Goal: Information Seeking & Learning: Learn about a topic

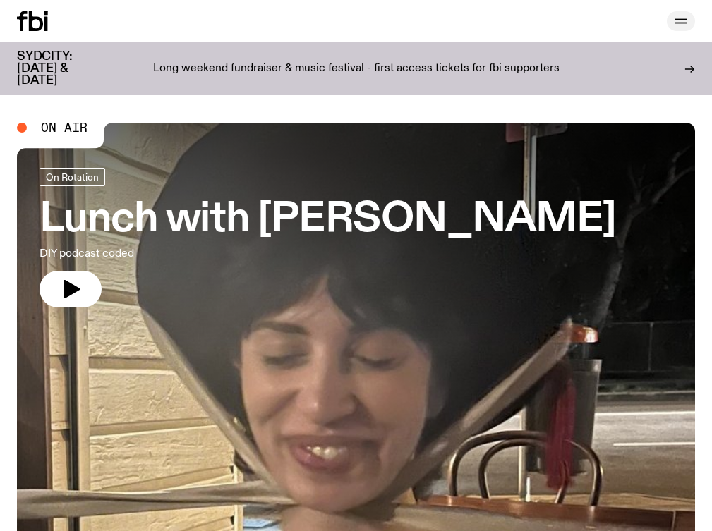
click at [681, 18] on icon "button" at bounding box center [680, 21] width 17 height 17
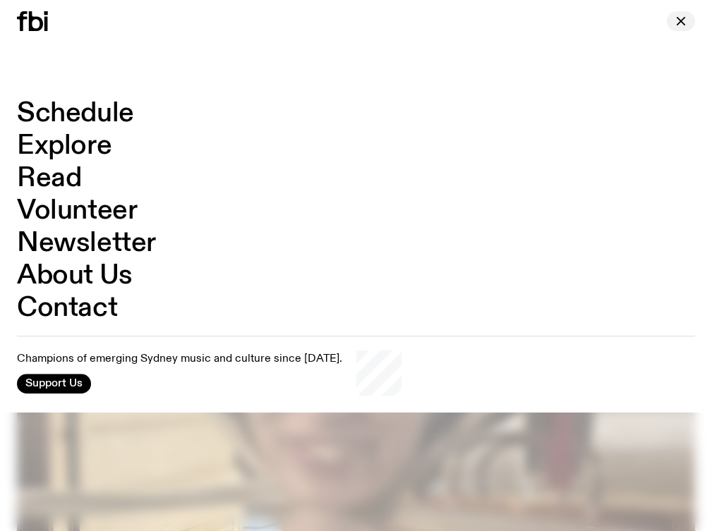
click at [681, 28] on icon "button" at bounding box center [680, 21] width 17 height 17
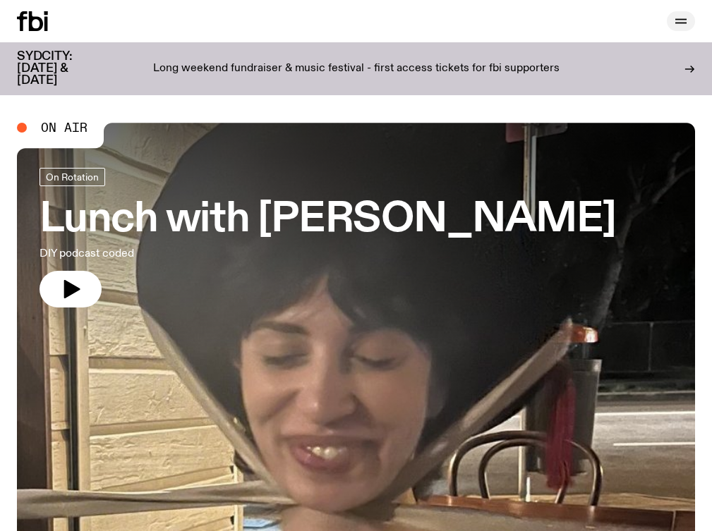
click at [680, 30] on div at bounding box center [681, 21] width 28 height 20
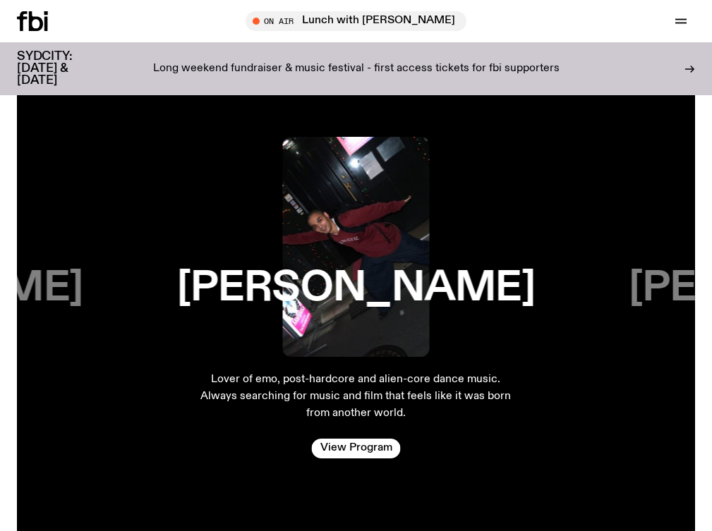
scroll to position [2563, 0]
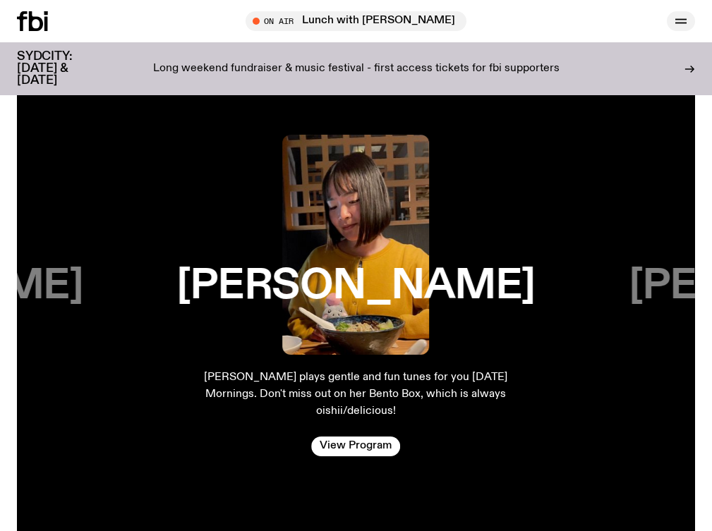
click at [692, 23] on button "button" at bounding box center [681, 21] width 28 height 20
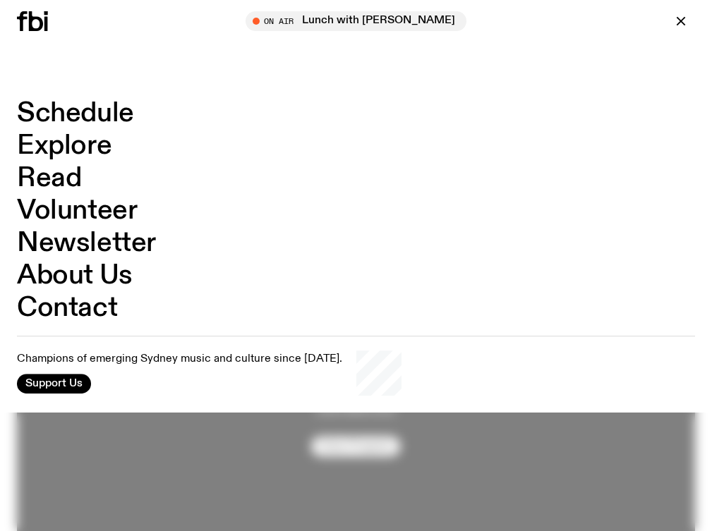
click at [104, 116] on link "Schedule" at bounding box center [75, 113] width 117 height 27
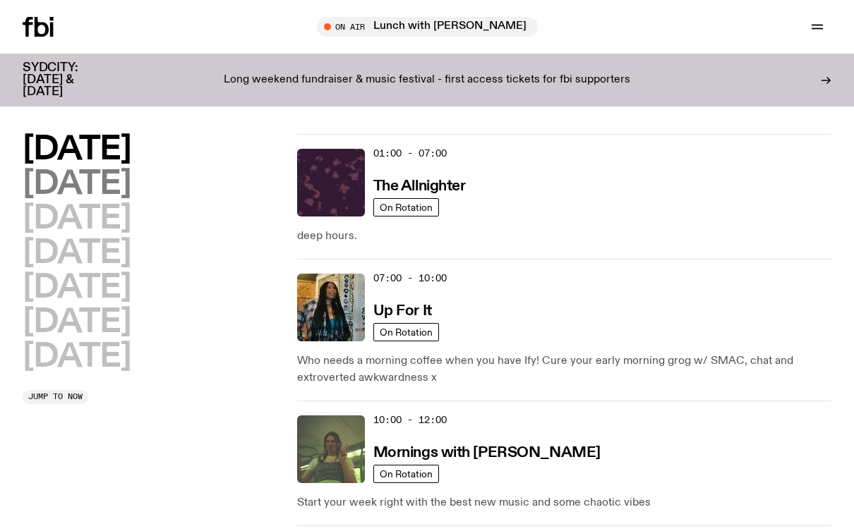
click at [122, 188] on h2 "Tuesday" at bounding box center [77, 185] width 108 height 32
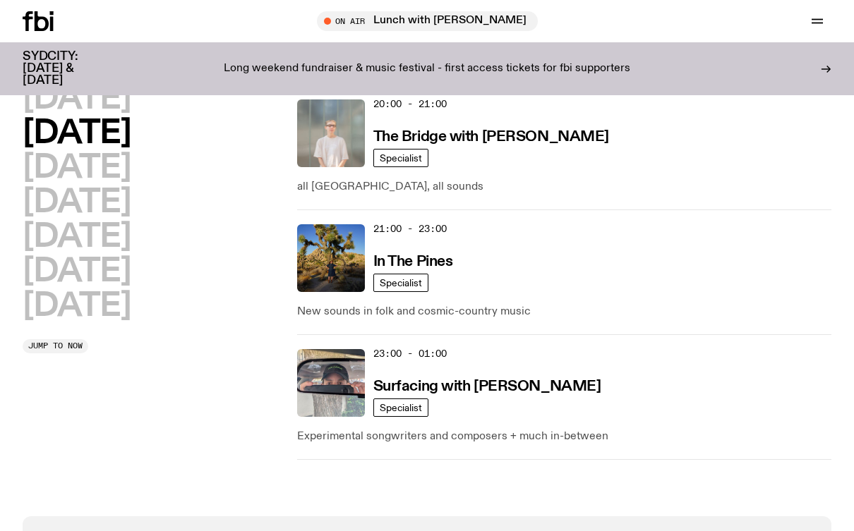
scroll to position [950, 0]
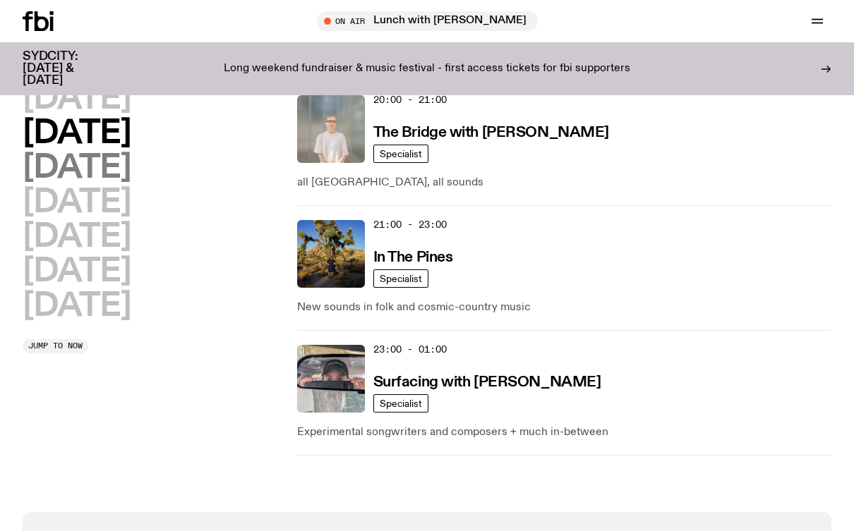
click at [131, 166] on h2 "Wednesday" at bounding box center [77, 168] width 108 height 32
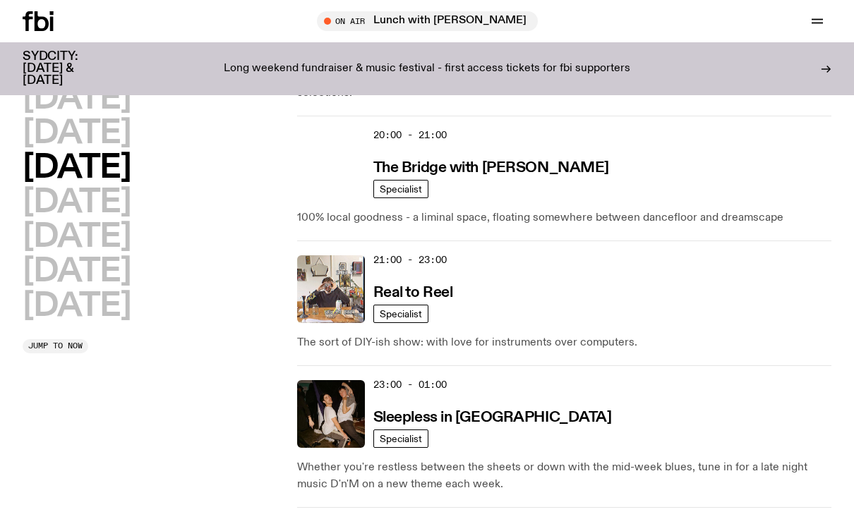
scroll to position [928, 0]
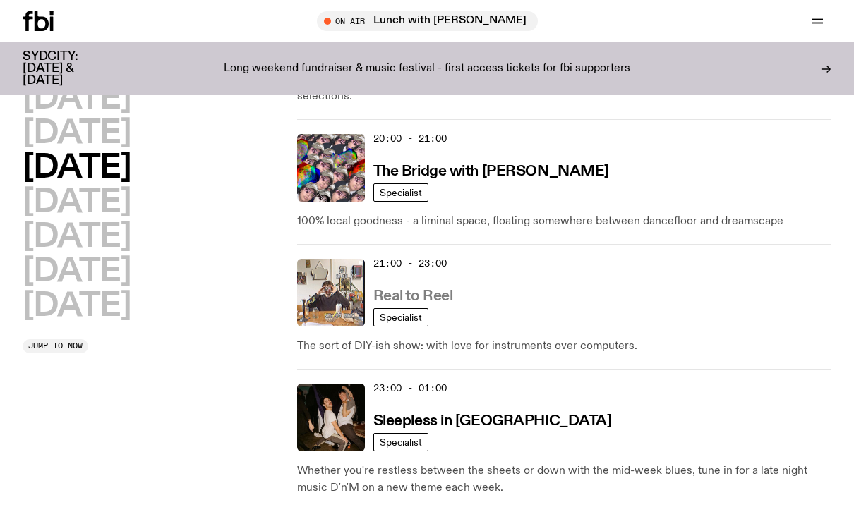
click at [397, 289] on h3 "Real to Reel" at bounding box center [413, 296] width 80 height 15
click at [131, 200] on h2 "Thursday" at bounding box center [77, 203] width 108 height 32
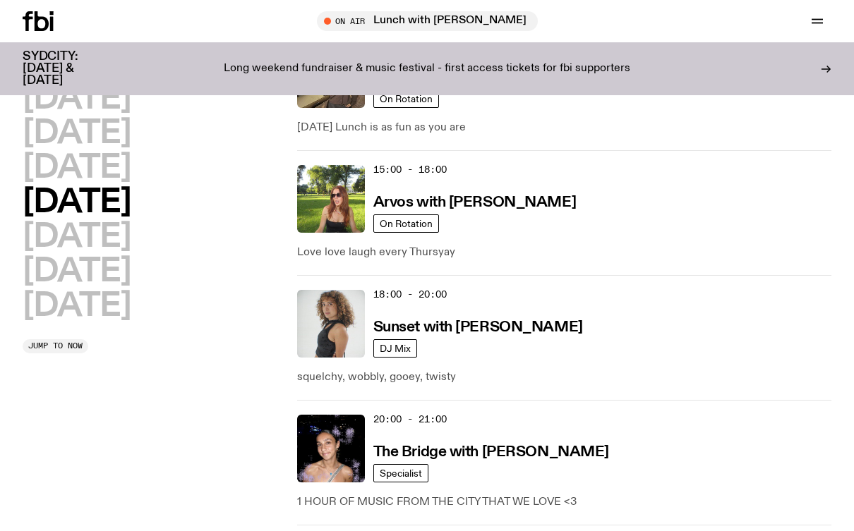
scroll to position [644, 0]
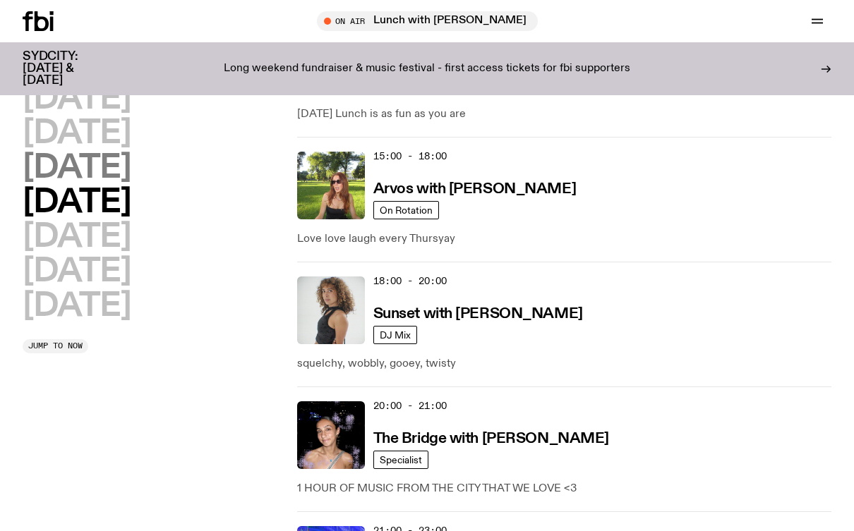
click at [131, 157] on h2 "Wednesday" at bounding box center [77, 168] width 108 height 32
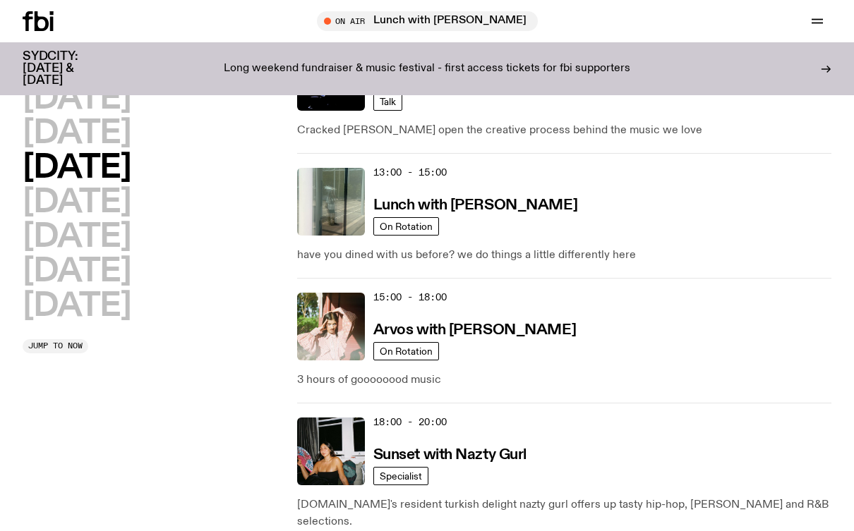
scroll to position [473, 0]
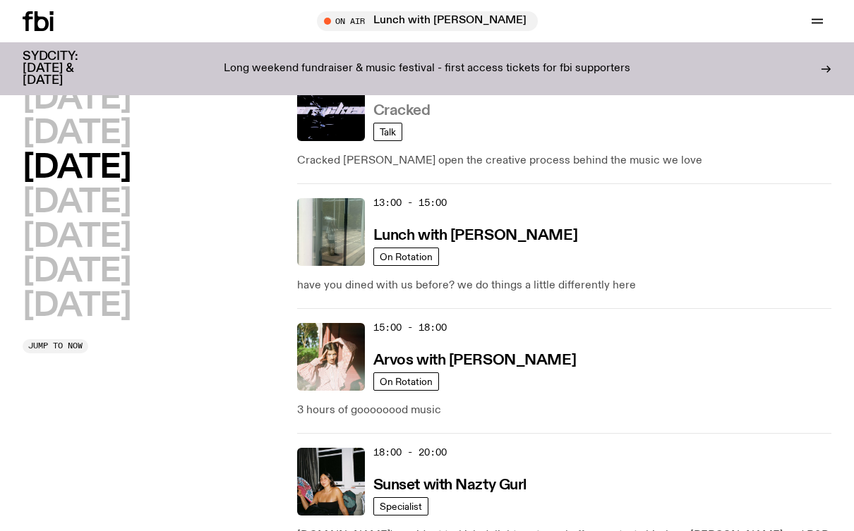
click at [416, 114] on h3 "Cracked" at bounding box center [401, 111] width 57 height 15
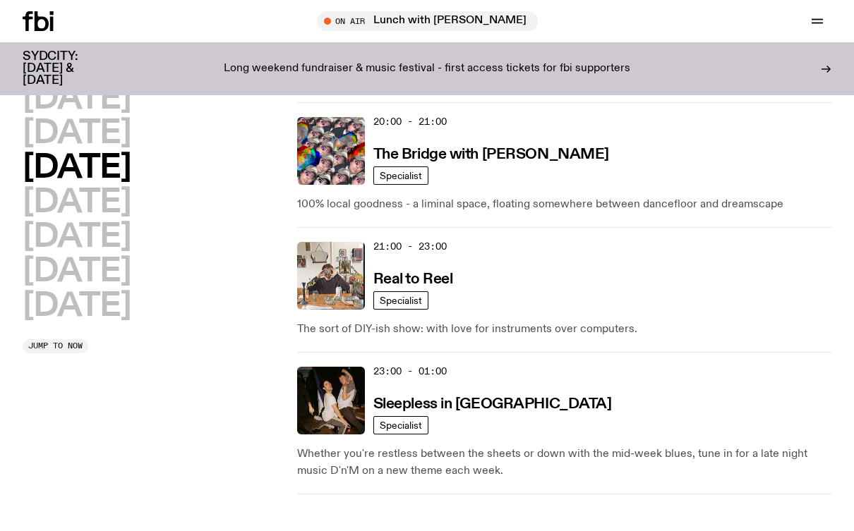
scroll to position [943, 0]
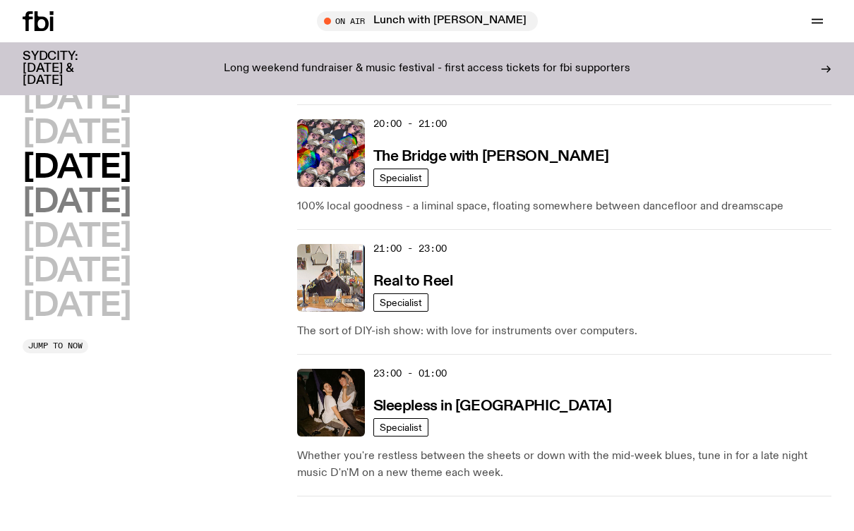
click at [131, 213] on h2 "Thursday" at bounding box center [77, 203] width 108 height 32
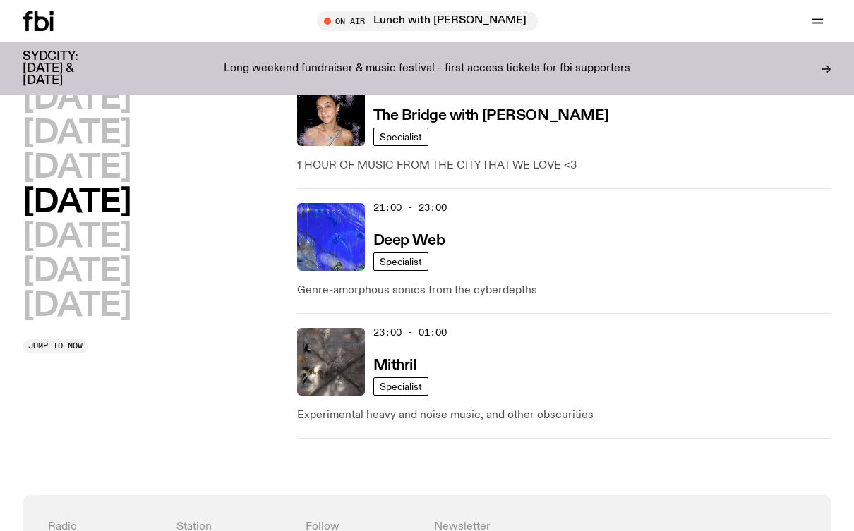
scroll to position [969, 0]
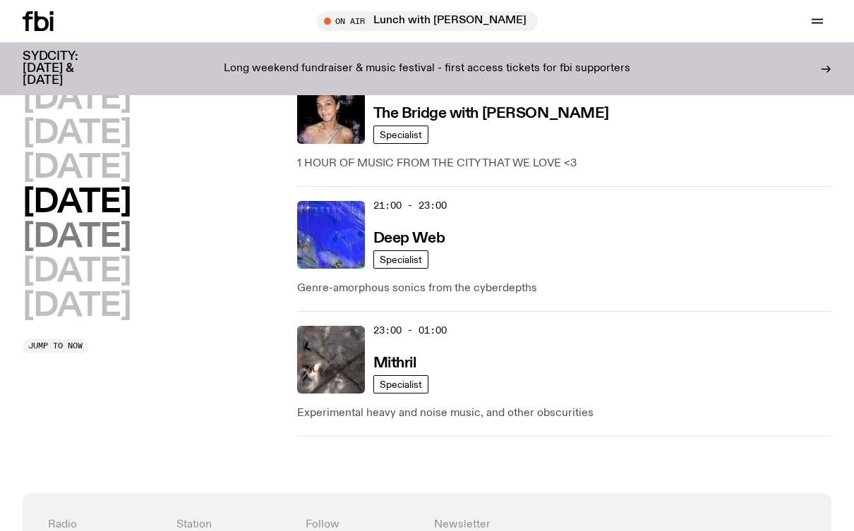
click at [92, 243] on h2 "Friday" at bounding box center [77, 238] width 108 height 32
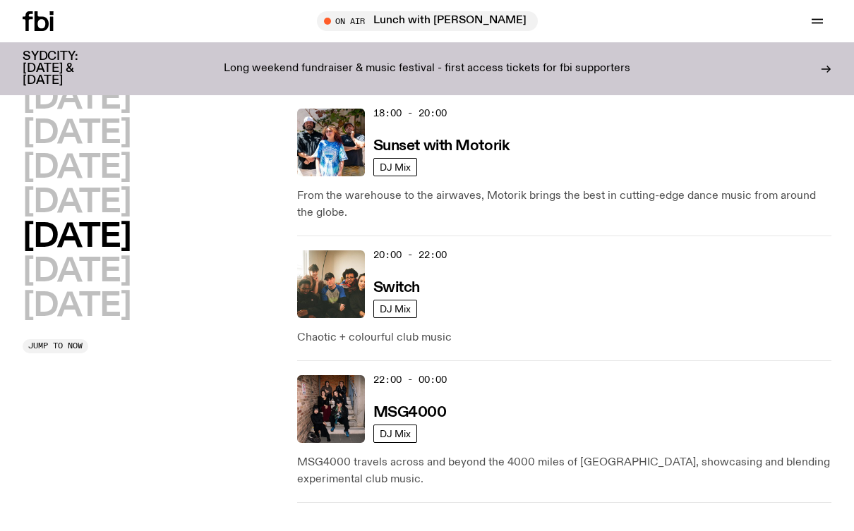
scroll to position [844, 0]
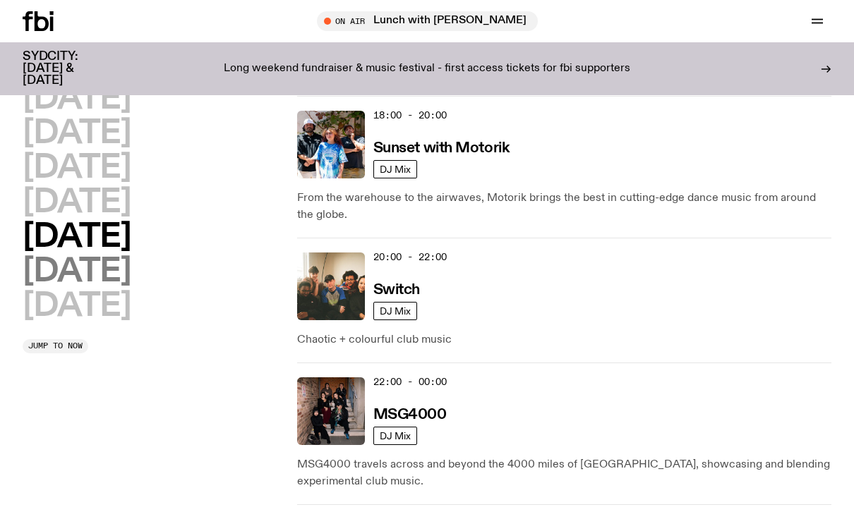
click at [112, 271] on h2 "Saturday" at bounding box center [77, 272] width 108 height 32
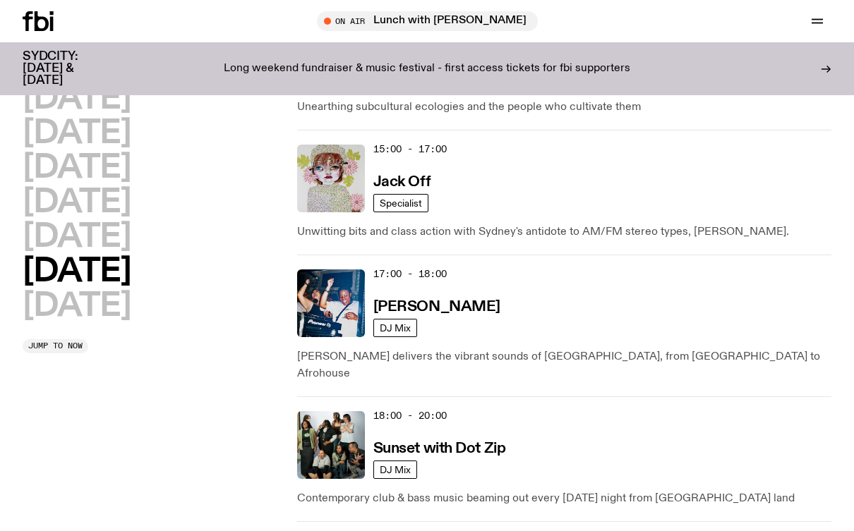
scroll to position [875, 0]
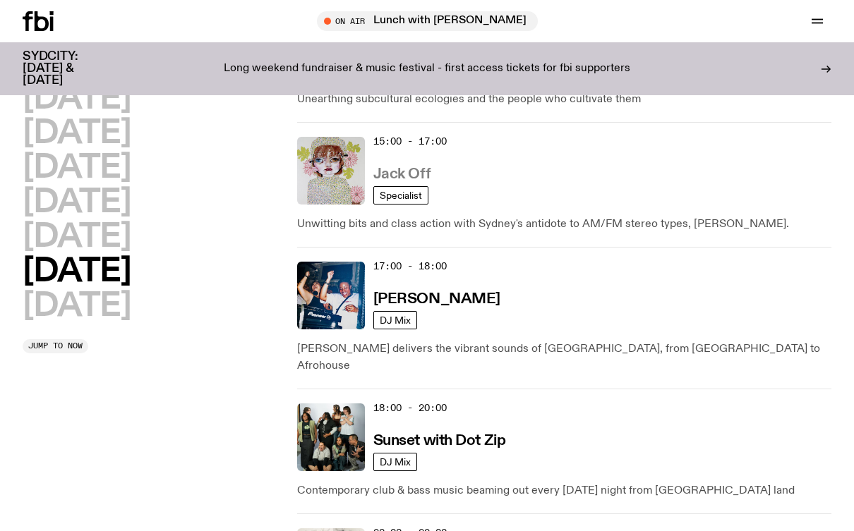
click at [404, 176] on h3 "Jack Off" at bounding box center [401, 174] width 57 height 15
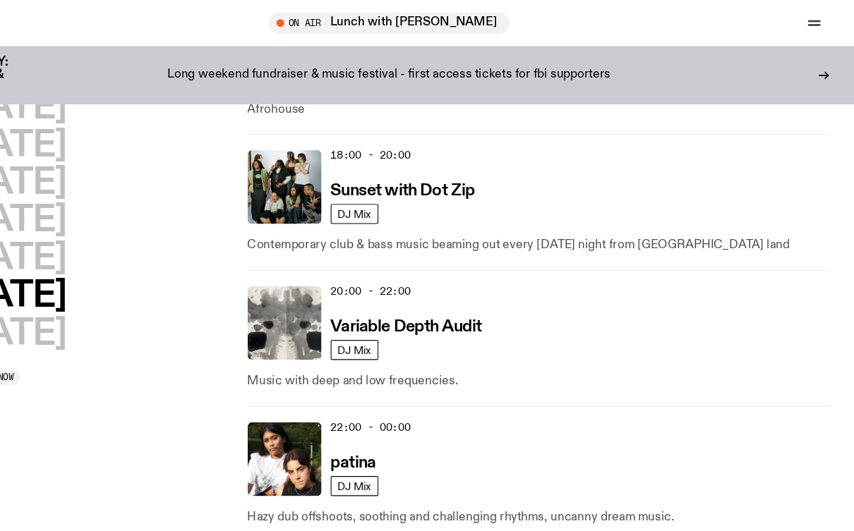
scroll to position [1130, 0]
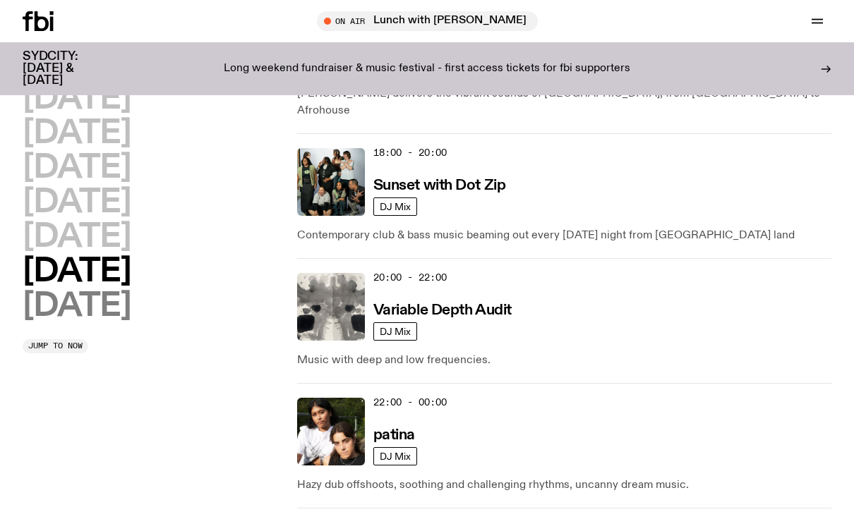
click at [75, 308] on h2 "Sunday" at bounding box center [77, 307] width 108 height 32
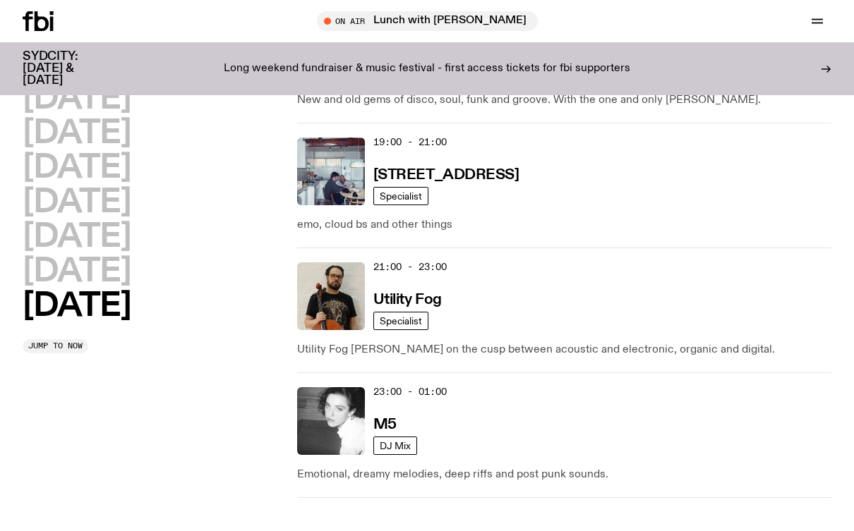
scroll to position [1304, 0]
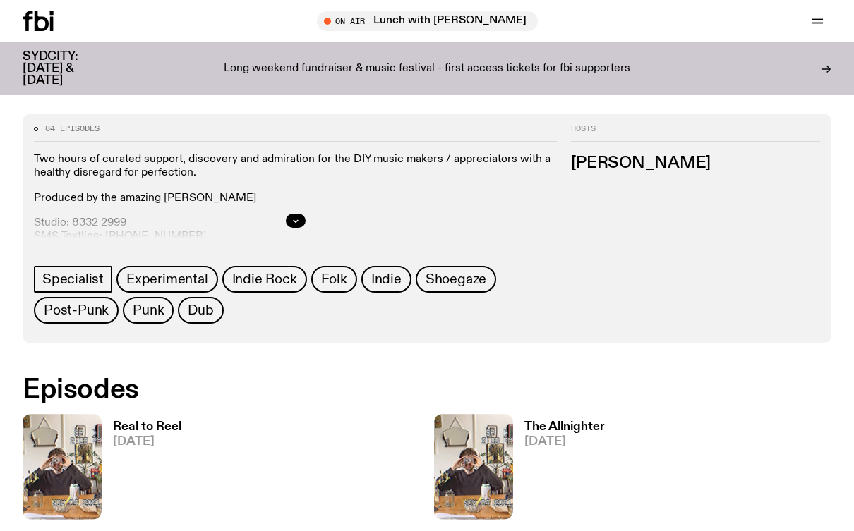
scroll to position [557, 0]
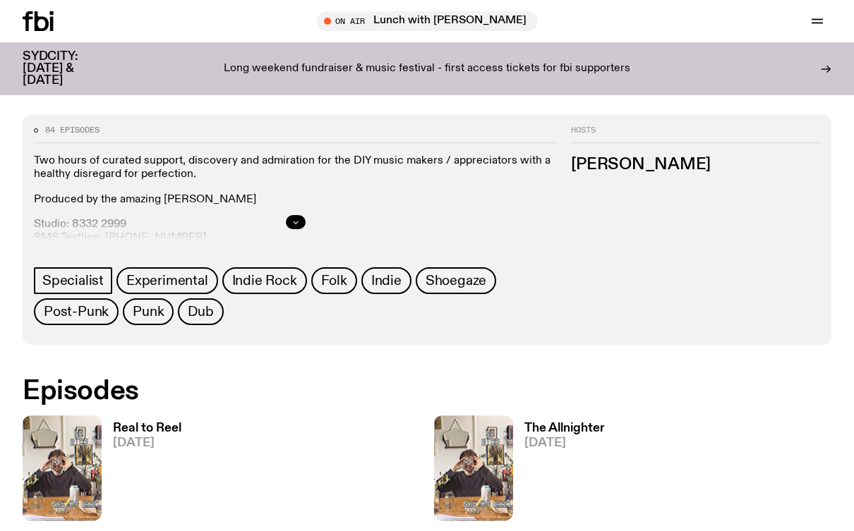
click at [301, 224] on button "button" at bounding box center [296, 222] width 20 height 14
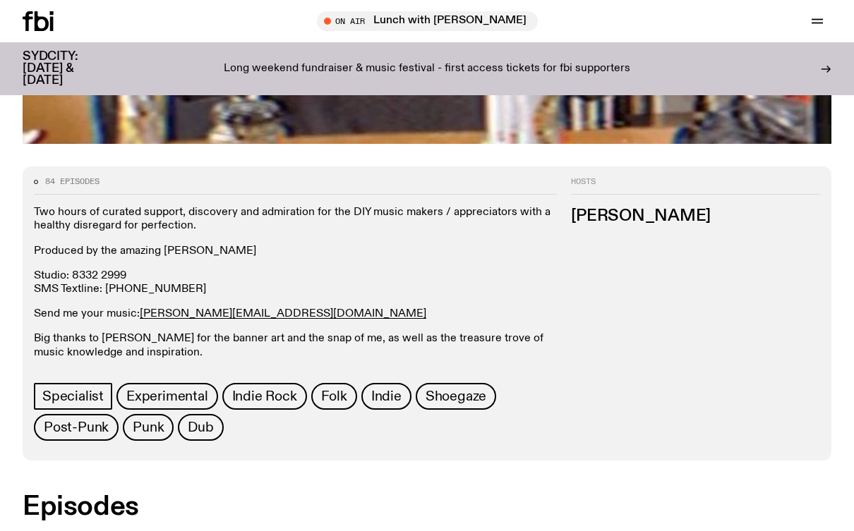
scroll to position [727, 0]
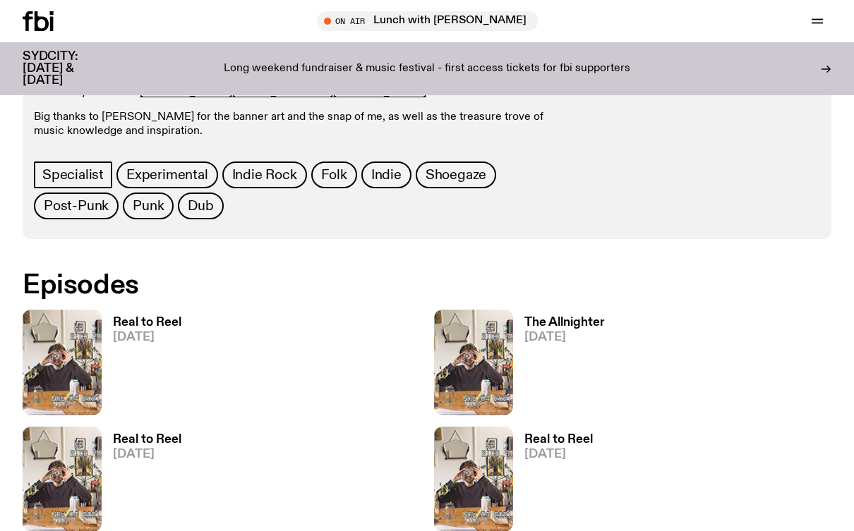
click at [164, 327] on h3 "Real to Reel" at bounding box center [147, 323] width 68 height 12
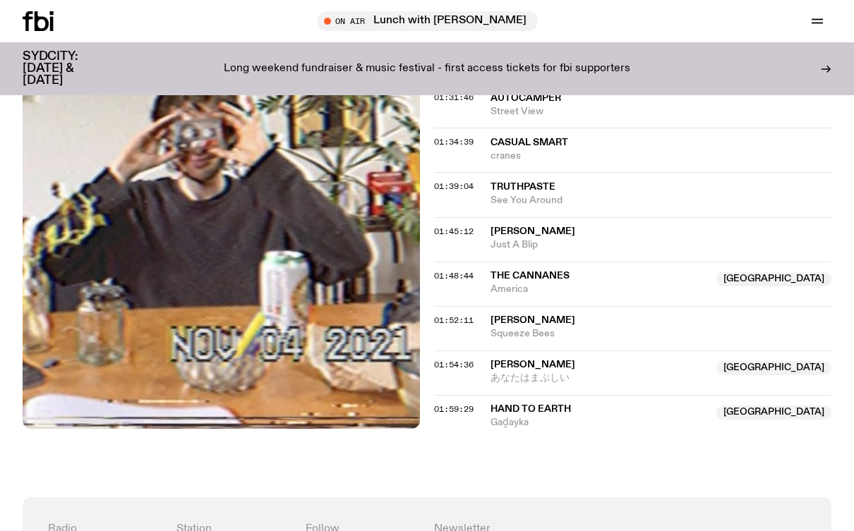
scroll to position [1476, 0]
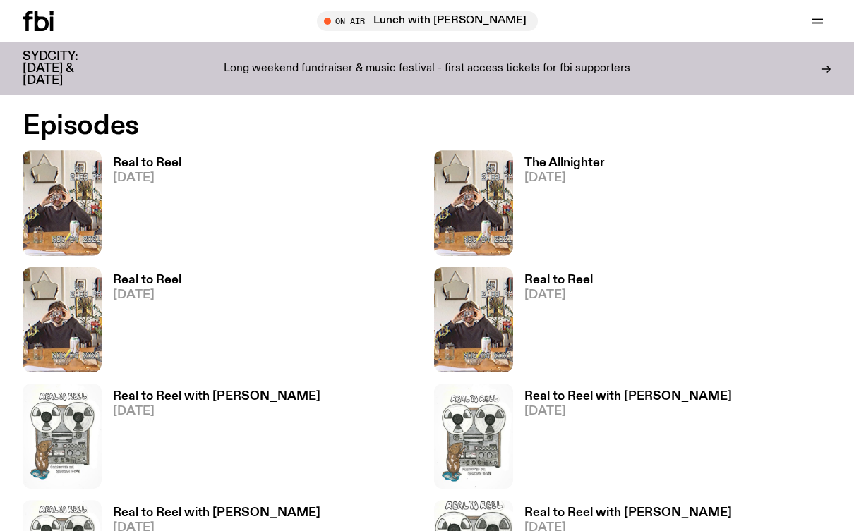
scroll to position [831, 0]
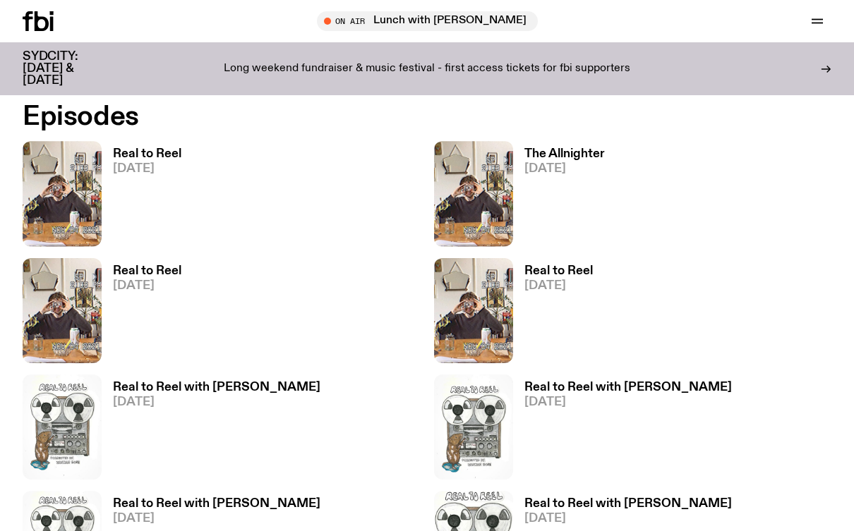
click at [588, 157] on h3 "The Allnighter" at bounding box center [564, 154] width 80 height 12
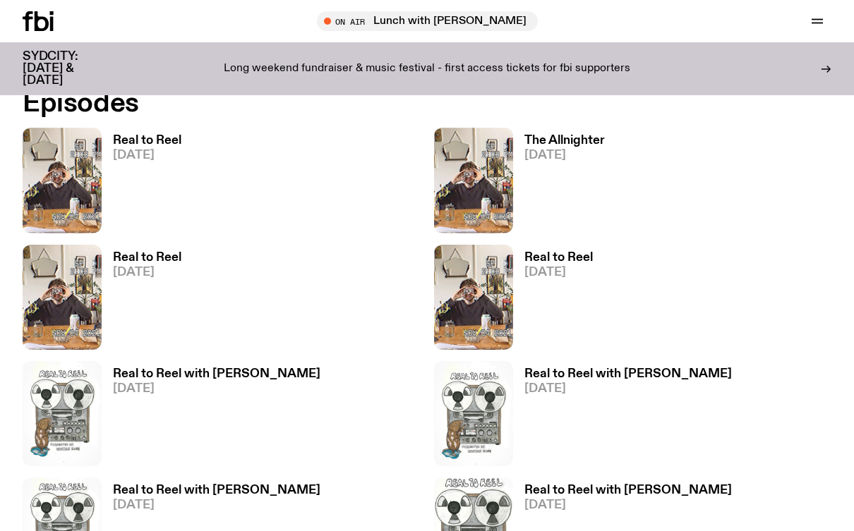
scroll to position [845, 0]
click at [156, 260] on h3 "Real to Reel" at bounding box center [147, 257] width 68 height 12
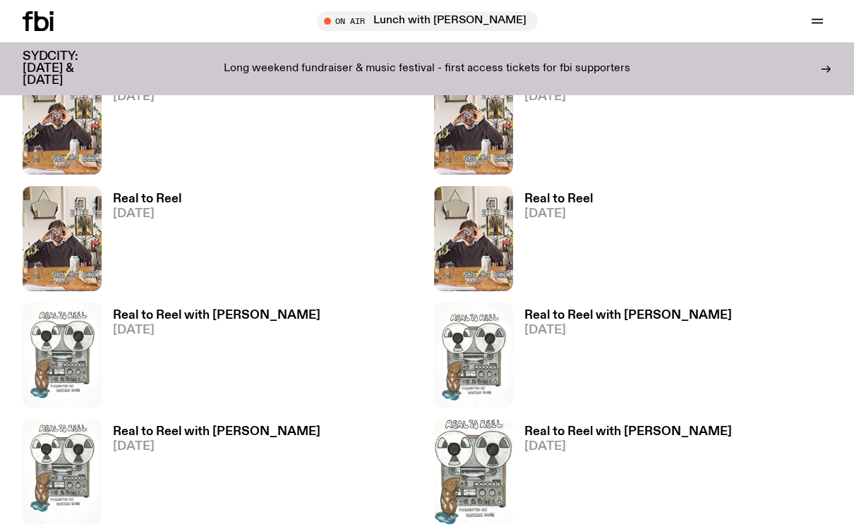
click at [552, 201] on h3 "Real to Reel" at bounding box center [558, 199] width 68 height 12
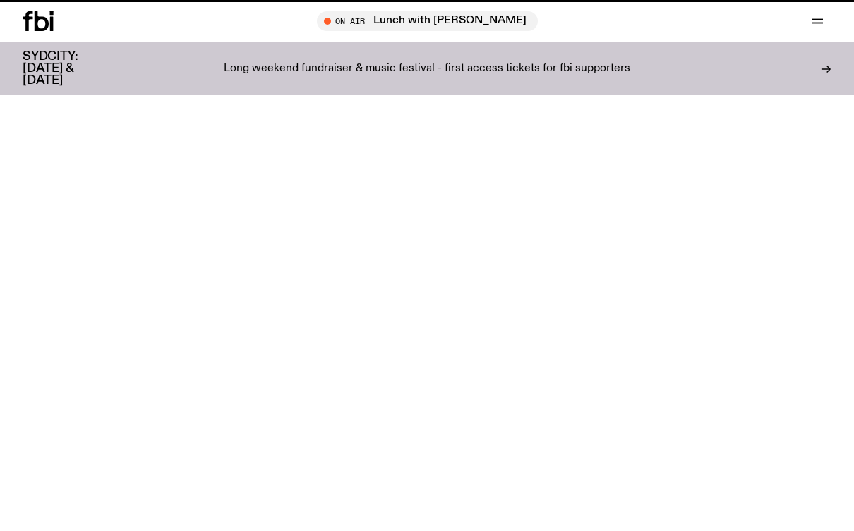
scroll to position [903, 0]
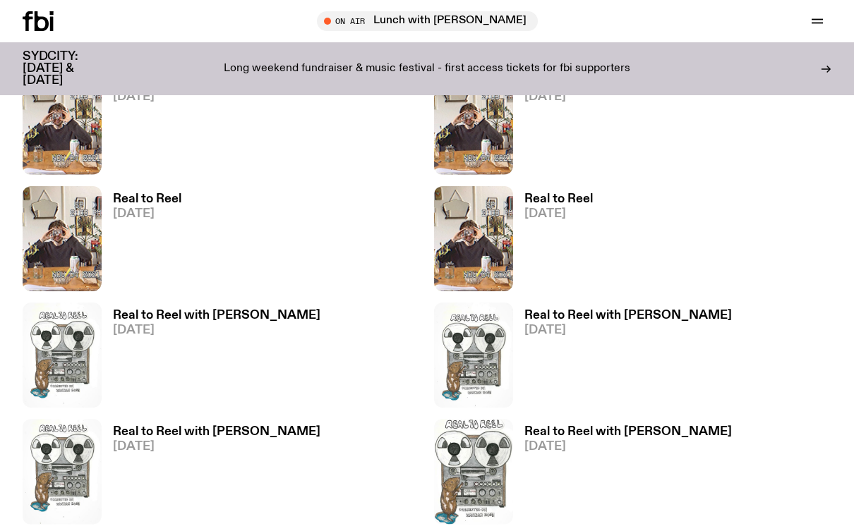
click at [193, 322] on h3 "Real to Reel with [PERSON_NAME]" at bounding box center [216, 316] width 207 height 12
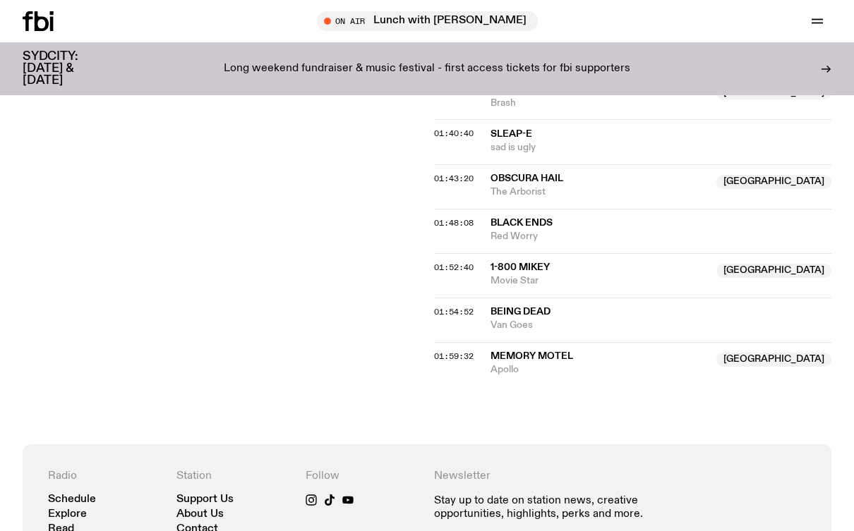
scroll to position [1663, 0]
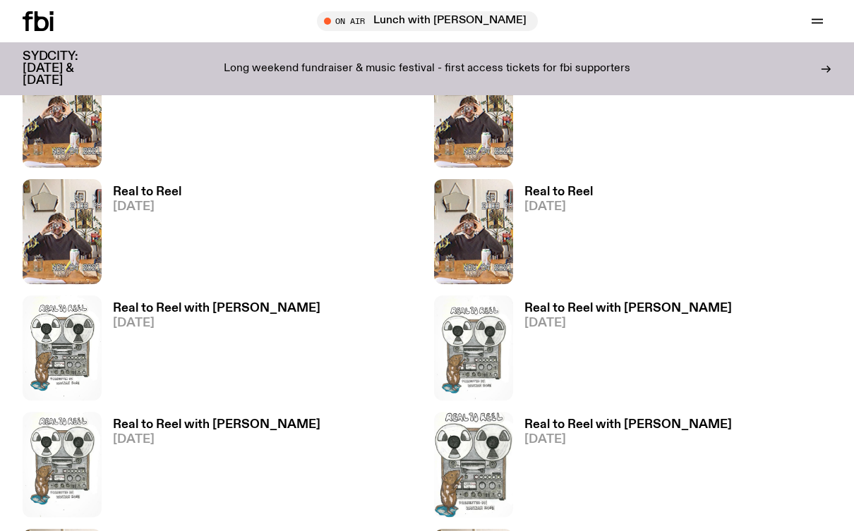
scroll to position [911, 0]
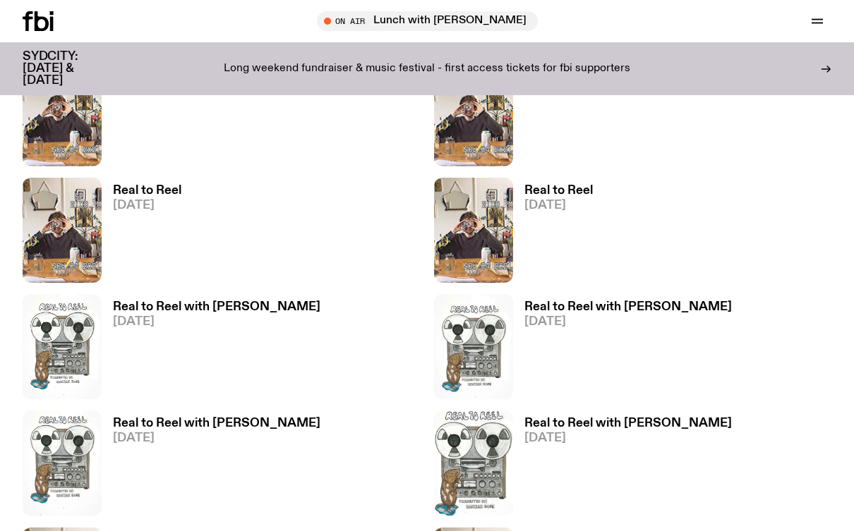
click at [599, 312] on h3 "Real to Reel with [PERSON_NAME]" at bounding box center [627, 307] width 207 height 12
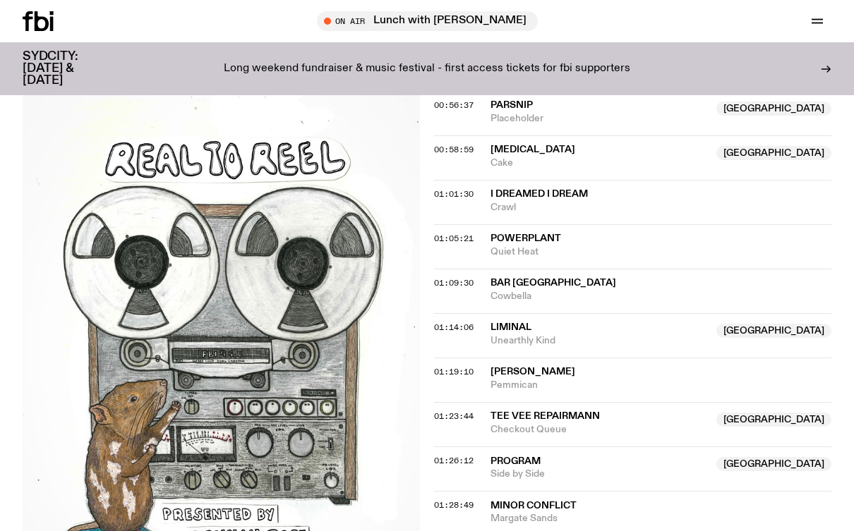
scroll to position [1443, 0]
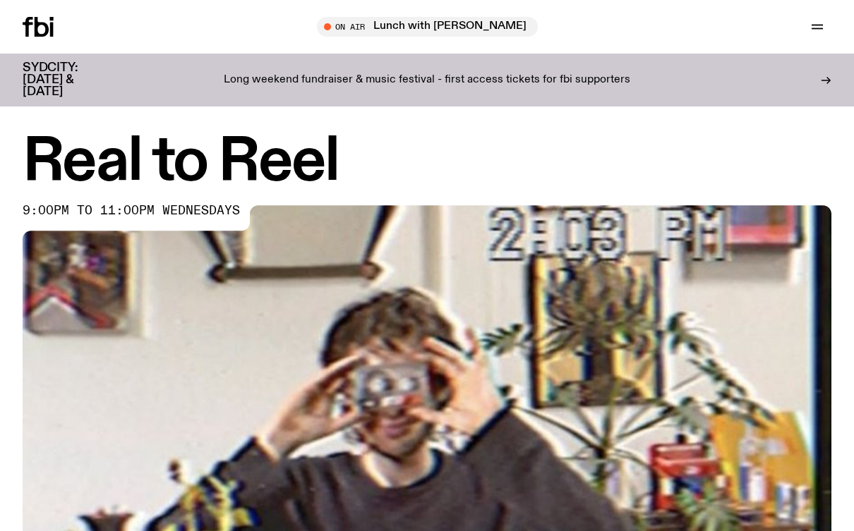
click at [35, 17] on icon at bounding box center [38, 27] width 31 height 20
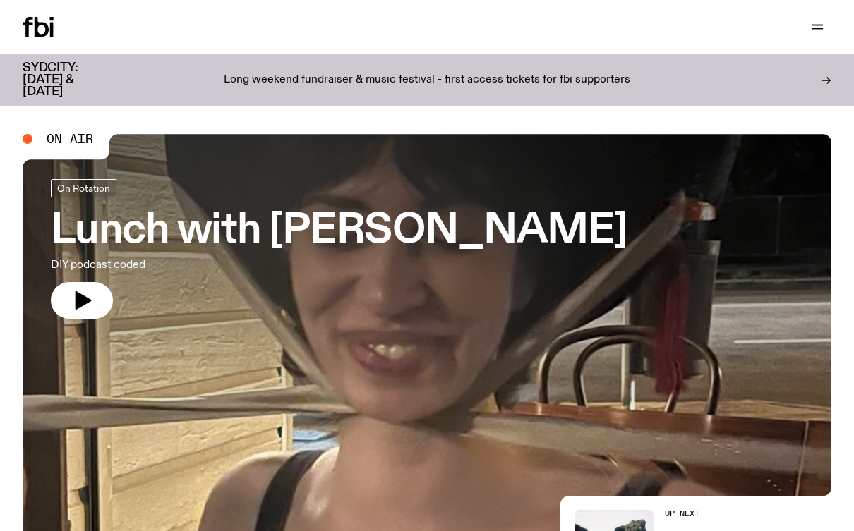
click at [473, 23] on div "Support Us" at bounding box center [631, 27] width 399 height 20
click at [818, 26] on icon "button" at bounding box center [816, 26] width 17 height 17
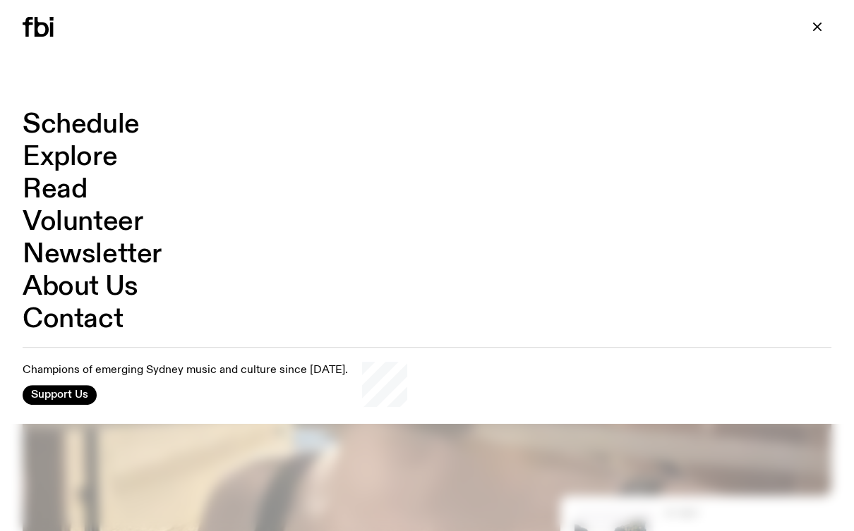
click at [110, 455] on div at bounding box center [427, 265] width 854 height 531
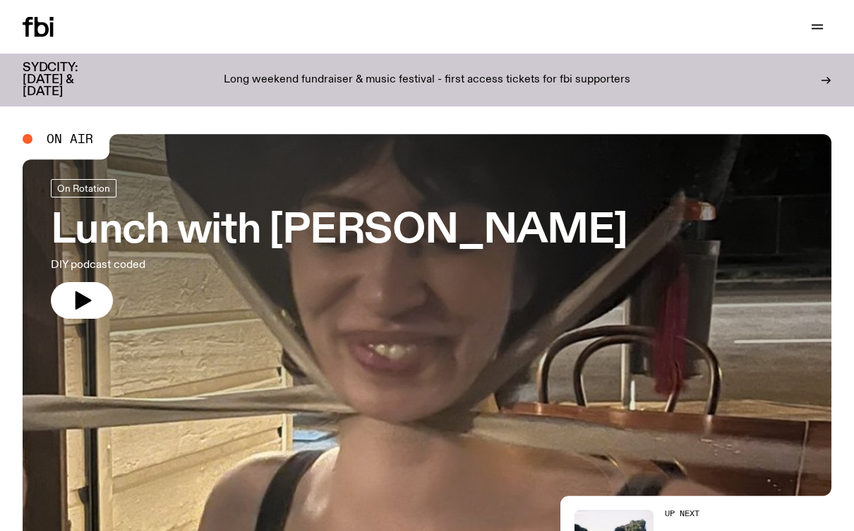
click at [171, 23] on div "Schedule Explore Read Volunteer Newsletter" at bounding box center [222, 27] width 399 height 20
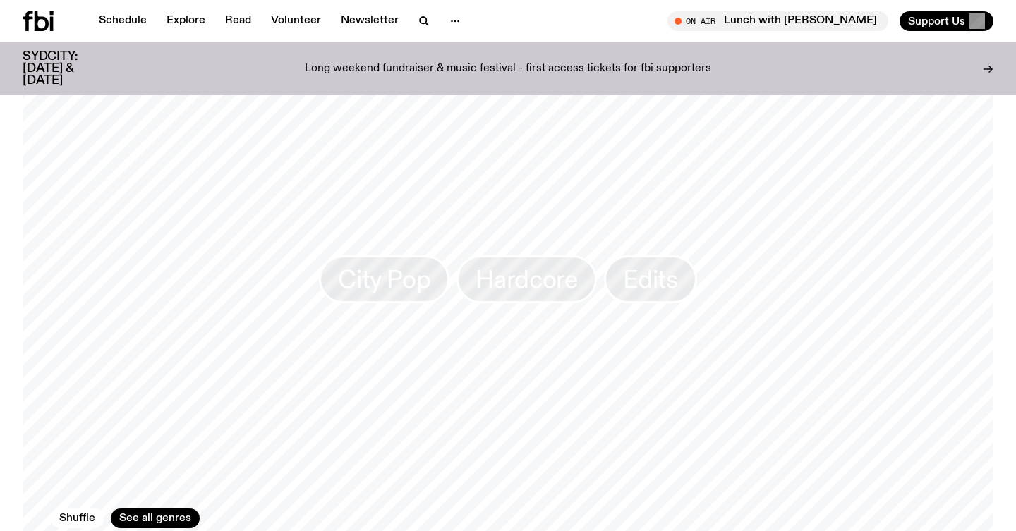
scroll to position [966, 0]
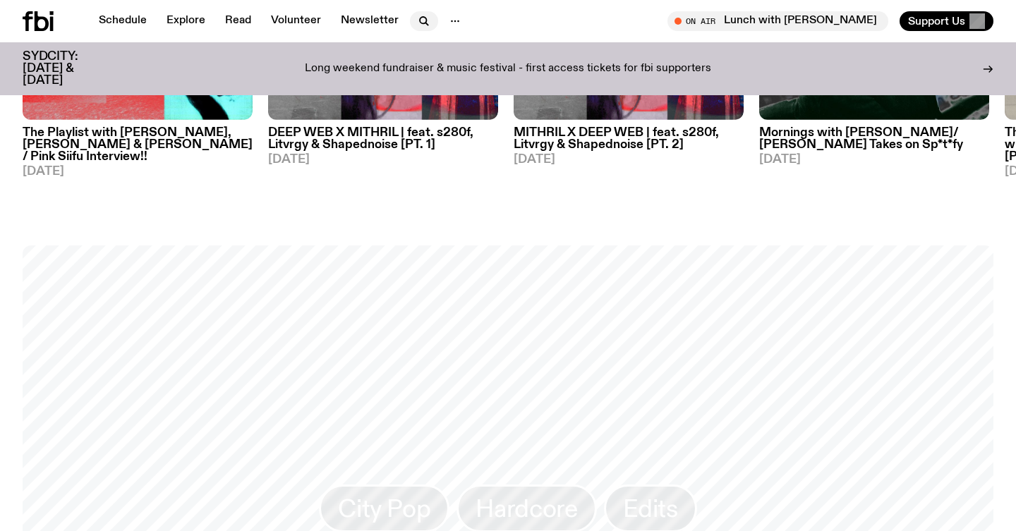
click at [418, 20] on icon "button" at bounding box center [424, 21] width 17 height 17
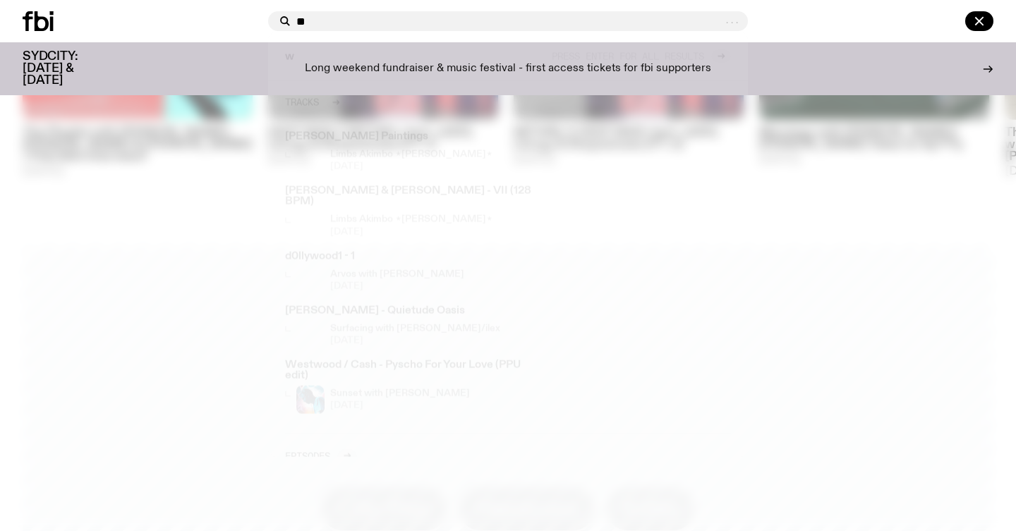
type input "*"
type input "**********"
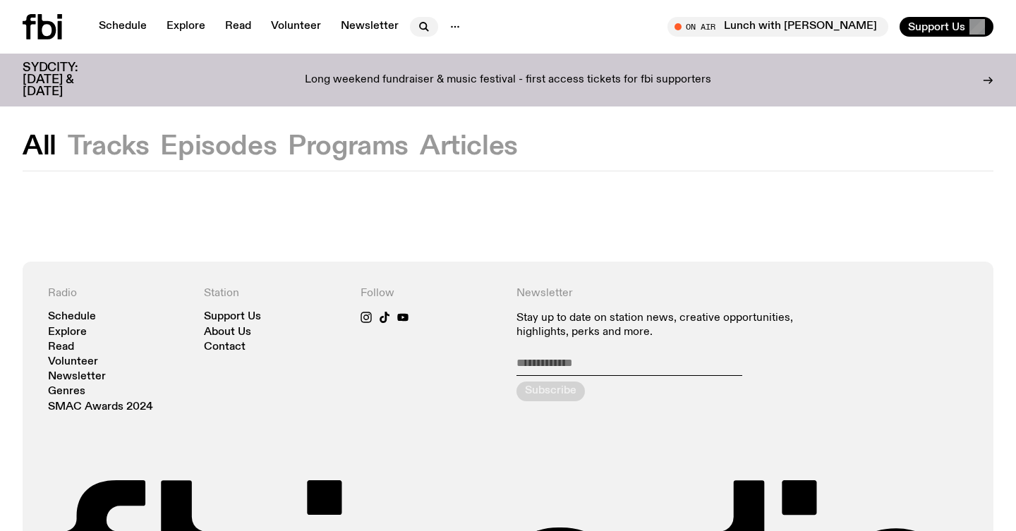
click at [425, 27] on icon "button" at bounding box center [424, 26] width 17 height 17
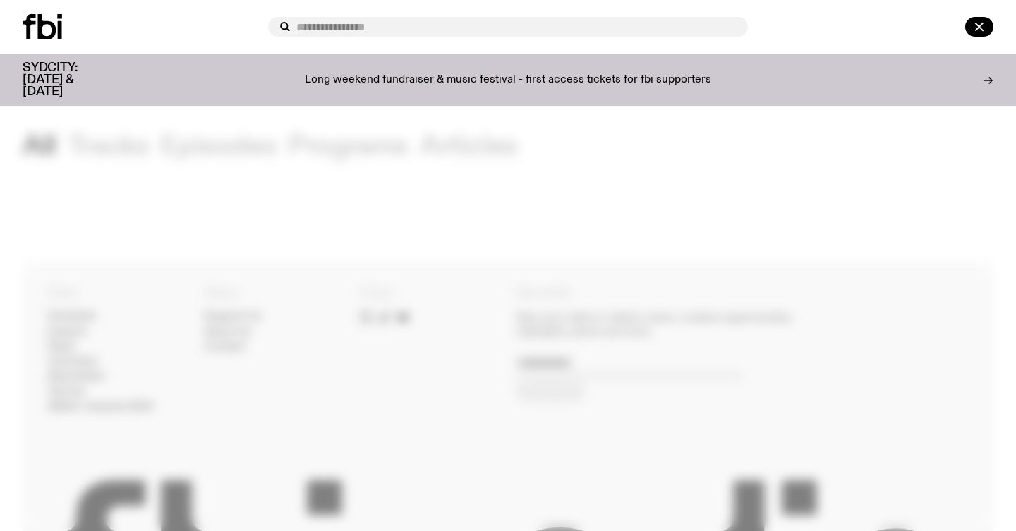
click at [425, 26] on input "text" at bounding box center [516, 27] width 440 height 12
type input "**********"
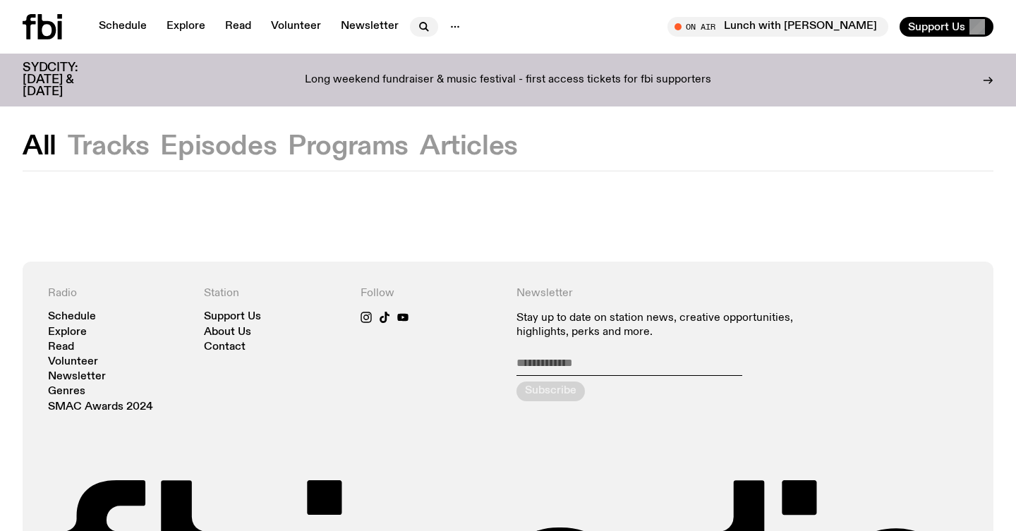
click at [418, 28] on icon "button" at bounding box center [424, 26] width 17 height 17
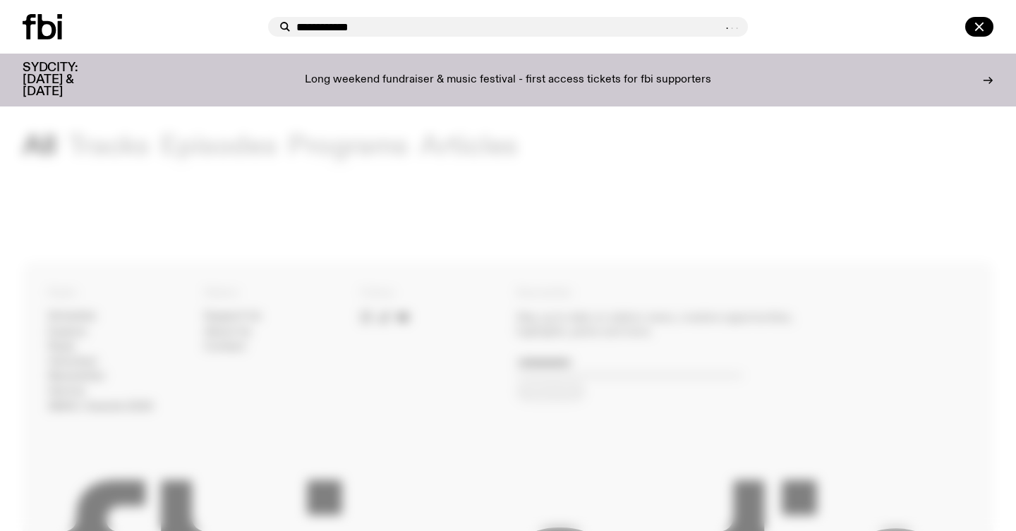
click at [422, 28] on input "**********" at bounding box center [508, 27] width 425 height 12
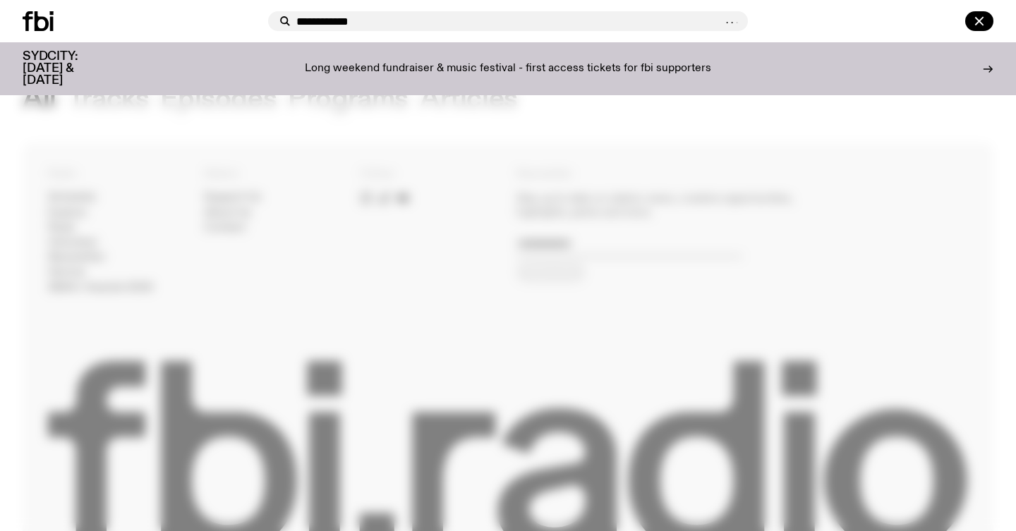
scroll to position [110, 0]
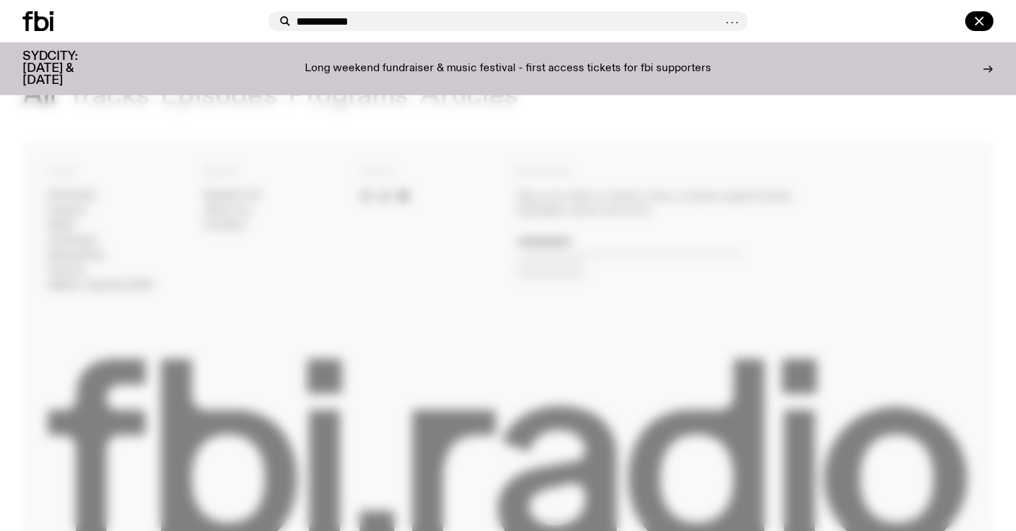
type input "**********"
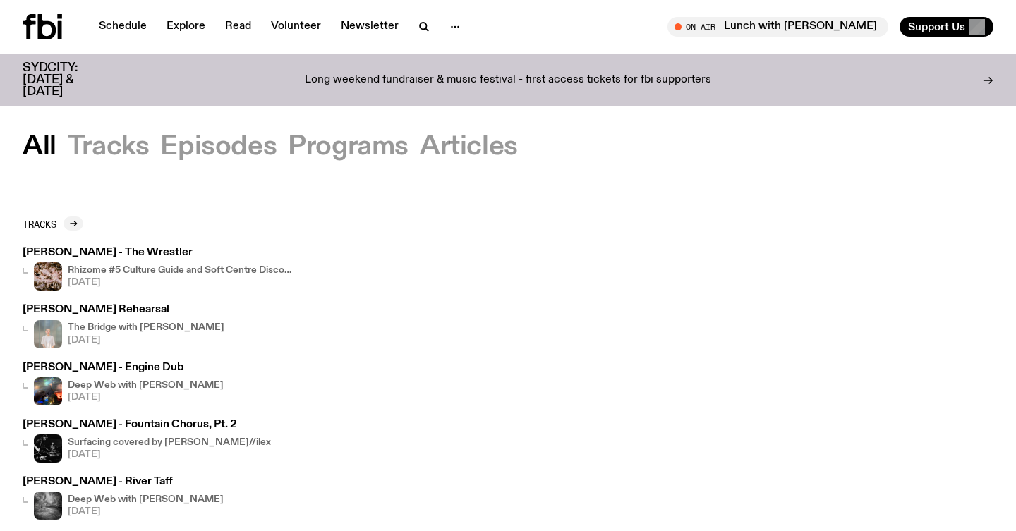
click at [473, 26] on div "Schedule Explore Read Volunteer Newsletter" at bounding box center [263, 26] width 480 height 25
click at [407, 20] on nav "Schedule Explore Read Volunteer Newsletter" at bounding box center [279, 27] width 379 height 20
click at [418, 21] on icon "button" at bounding box center [424, 26] width 17 height 17
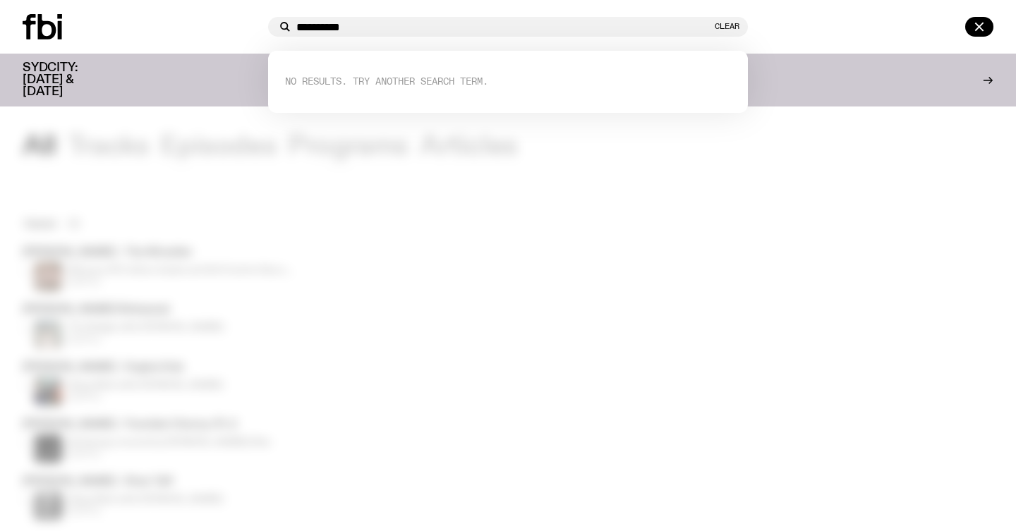
type input "**********"
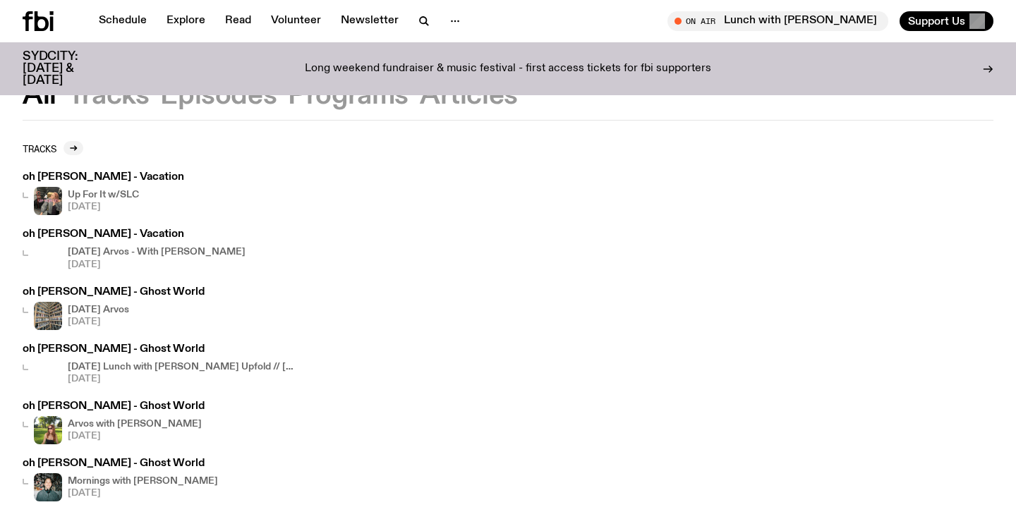
scroll to position [63, 0]
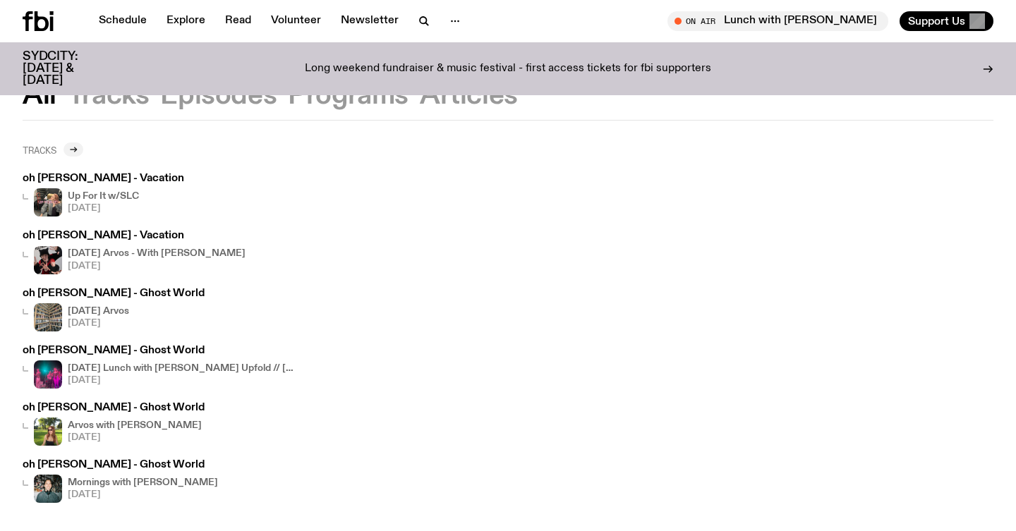
click at [75, 148] on icon at bounding box center [73, 149] width 8 height 8
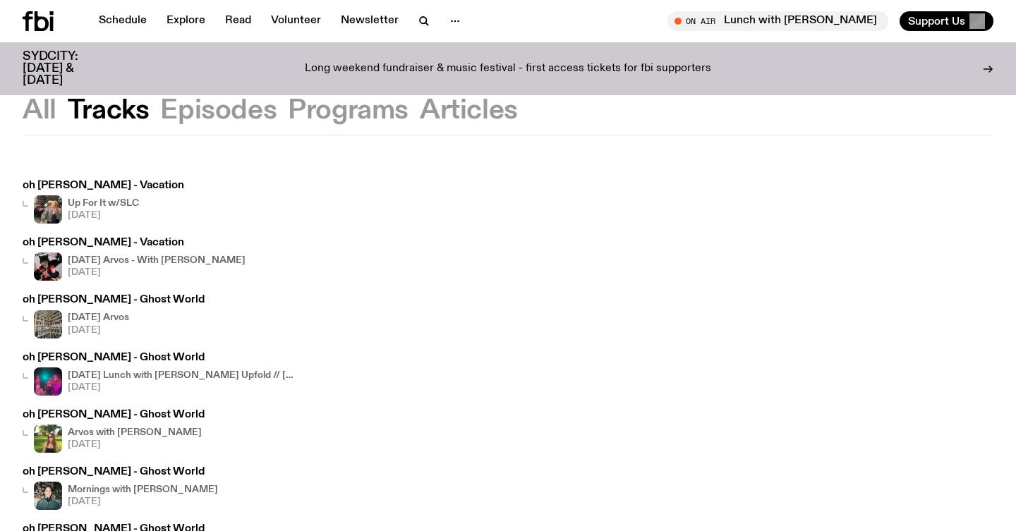
scroll to position [30, 0]
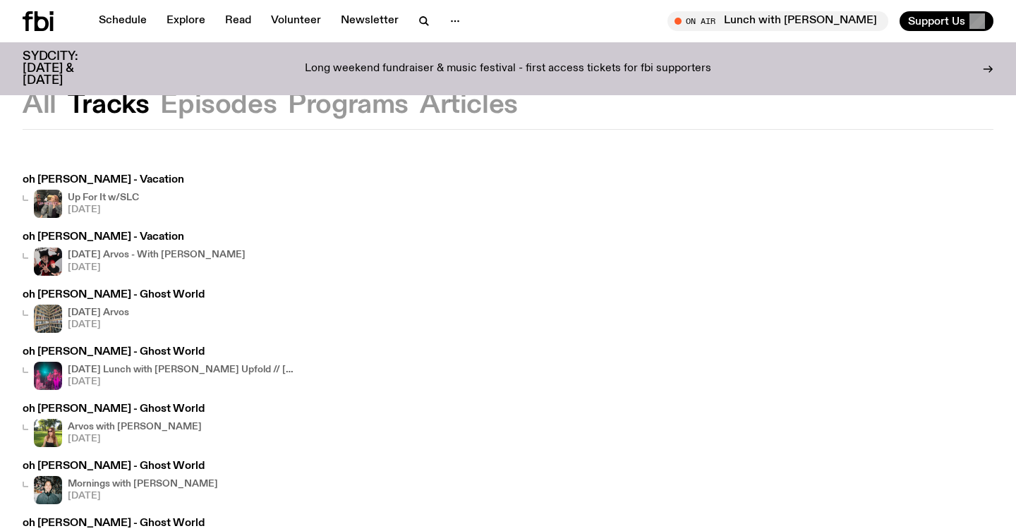
click at [432, 102] on button "Articles" at bounding box center [469, 104] width 98 height 25
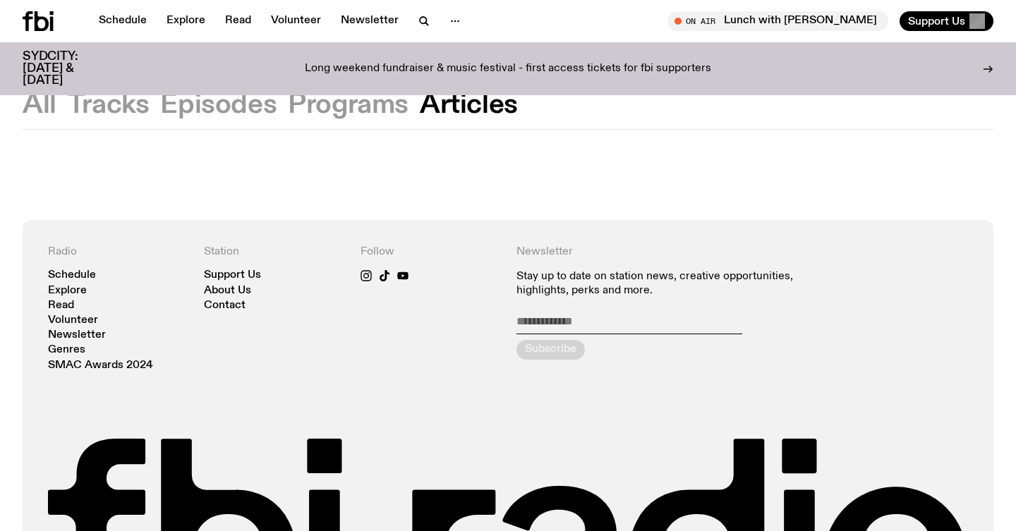
click at [353, 102] on button "Programs" at bounding box center [348, 104] width 121 height 25
click at [236, 104] on button "Episodes" at bounding box center [218, 104] width 116 height 25
click at [127, 100] on button "Tracks" at bounding box center [109, 104] width 82 height 25
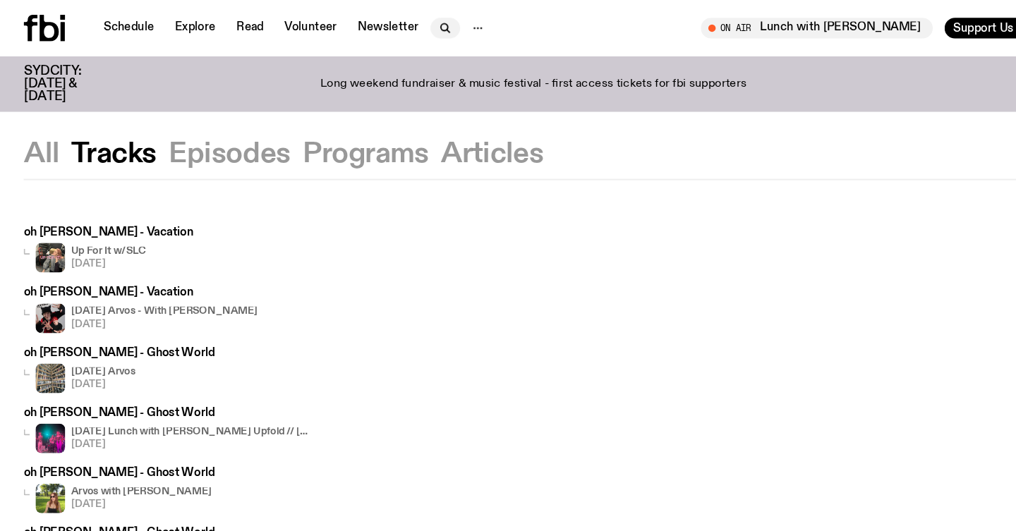
click at [418, 19] on icon "button" at bounding box center [424, 26] width 17 height 17
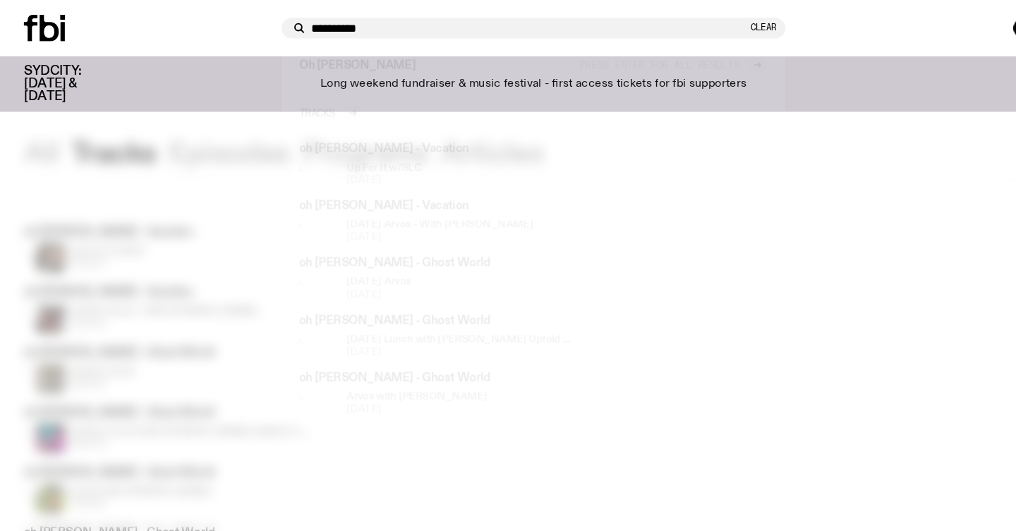
drag, startPoint x: 414, startPoint y: 28, endPoint x: 208, endPoint y: 18, distance: 206.3
click at [208, 18] on div "**********" at bounding box center [508, 27] width 1016 height 54
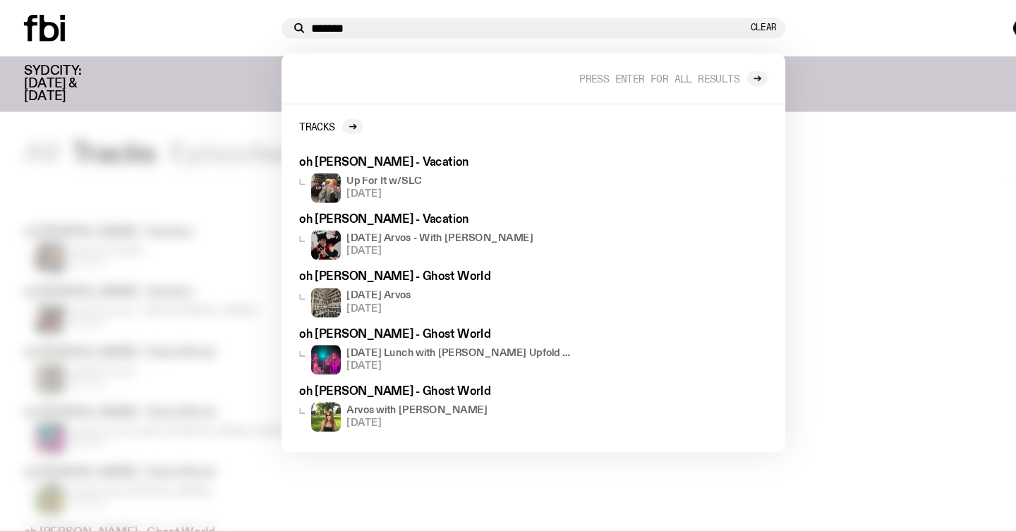
type input "*******"
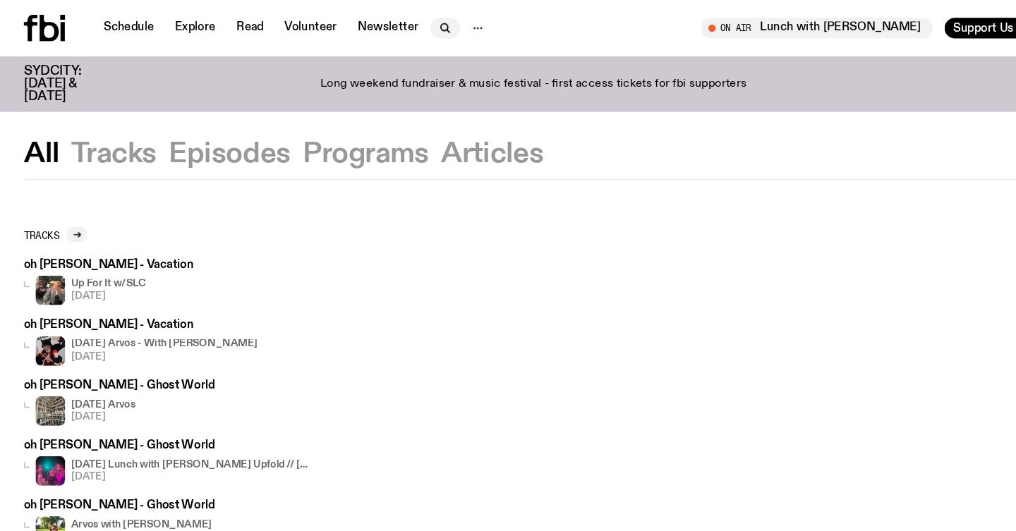
click at [421, 23] on icon "button" at bounding box center [423, 26] width 6 height 6
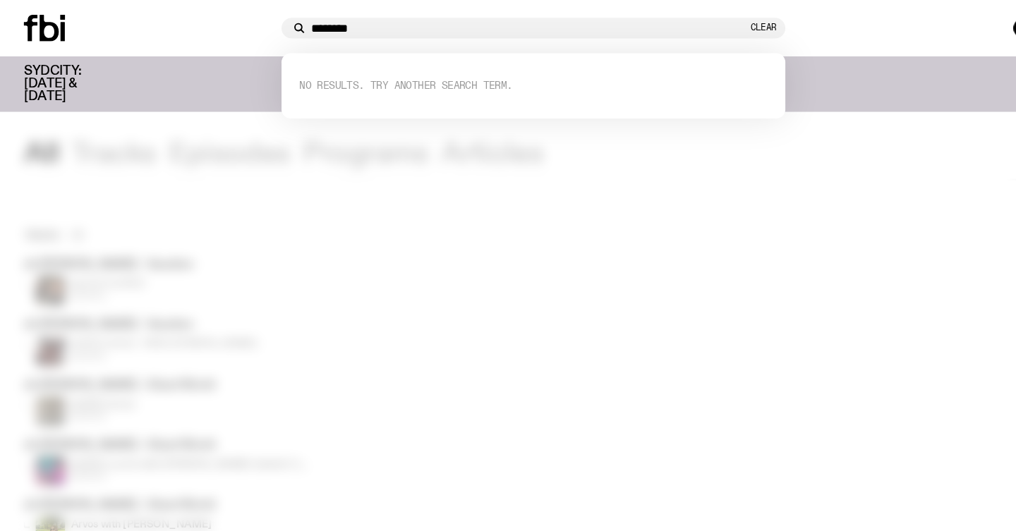
type input "*******"
click at [408, 24] on input "*******" at bounding box center [504, 27] width 416 height 12
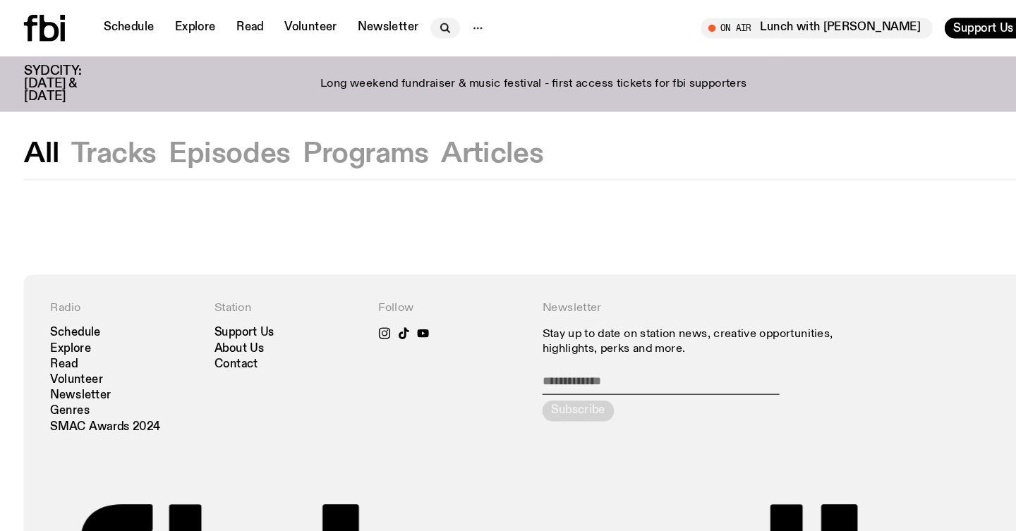
click at [425, 25] on icon "button" at bounding box center [424, 26] width 17 height 17
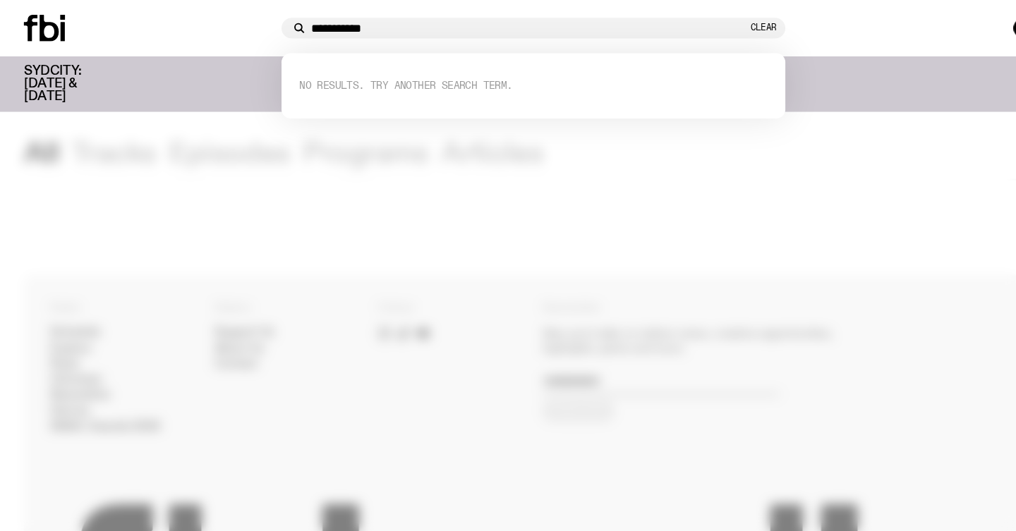
type input "**********"
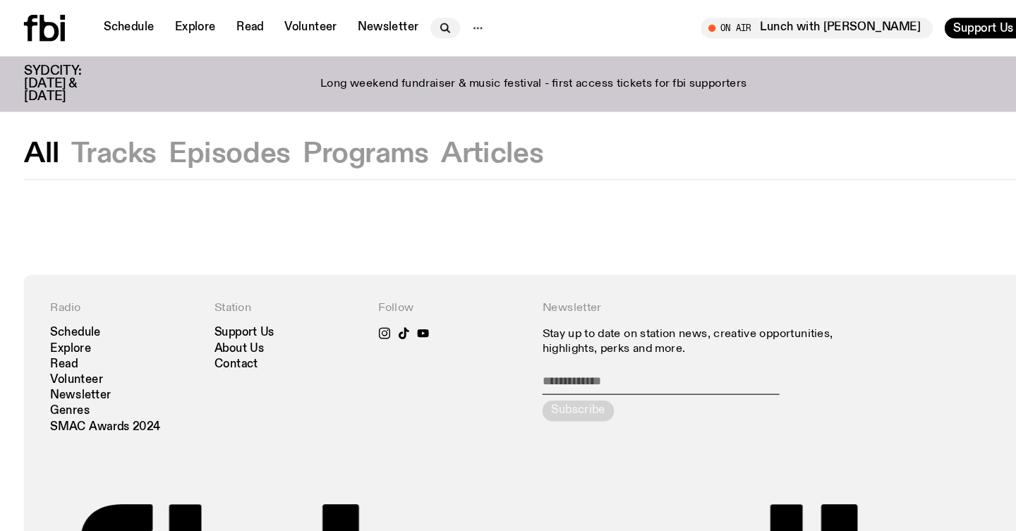
click at [420, 24] on icon "button" at bounding box center [424, 26] width 17 height 17
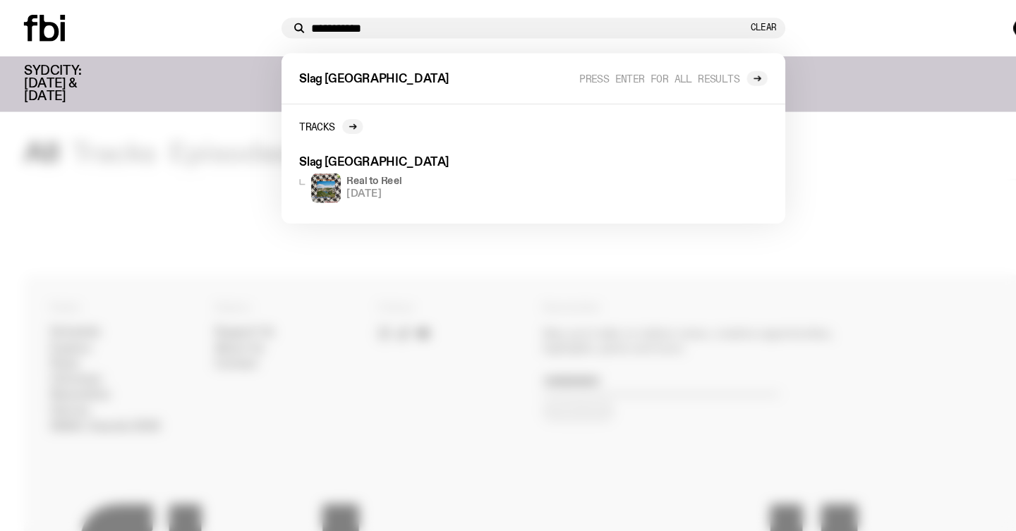
click at [399, 30] on input "**********" at bounding box center [504, 27] width 416 height 12
type input "**********"
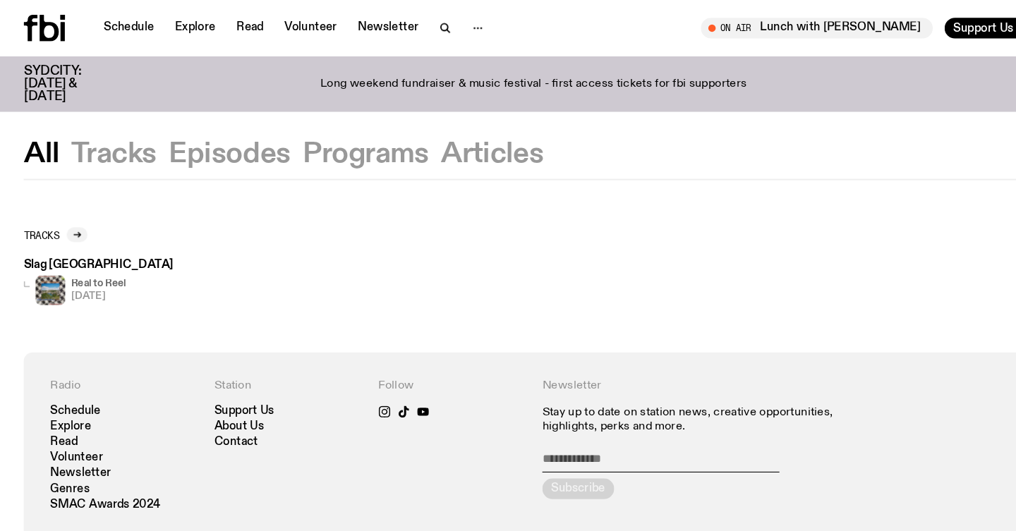
click at [95, 252] on h3 "Slag Queens - Shelter" at bounding box center [94, 253] width 142 height 11
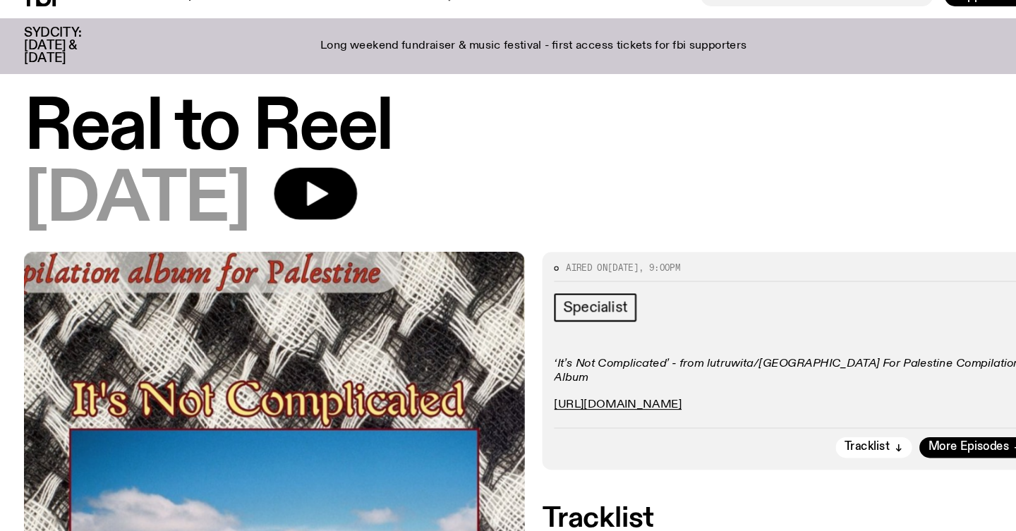
scroll to position [10, 0]
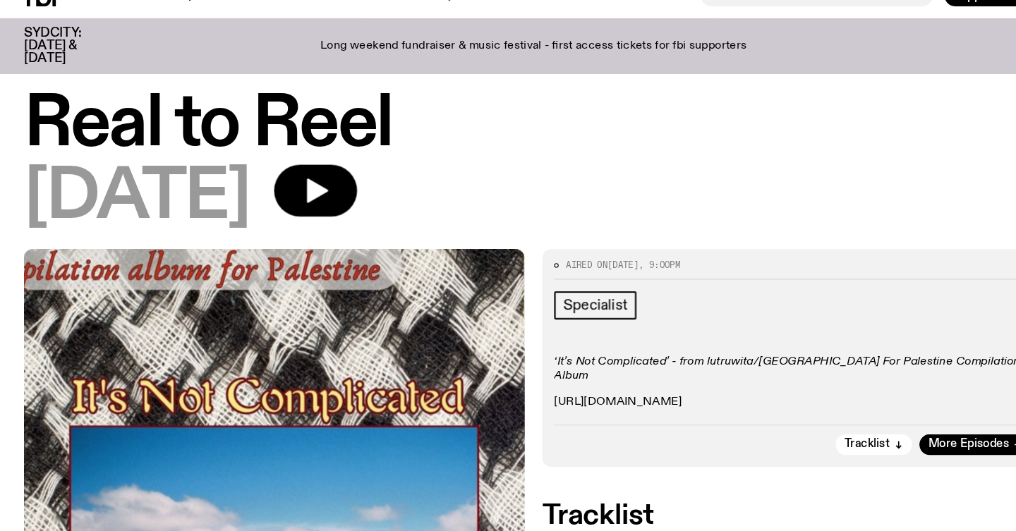
click at [649, 402] on link "https://itsnotcomplicated.bandcamp.com/album/its-not-complicated-from-lutruwita…" at bounding box center [588, 407] width 121 height 11
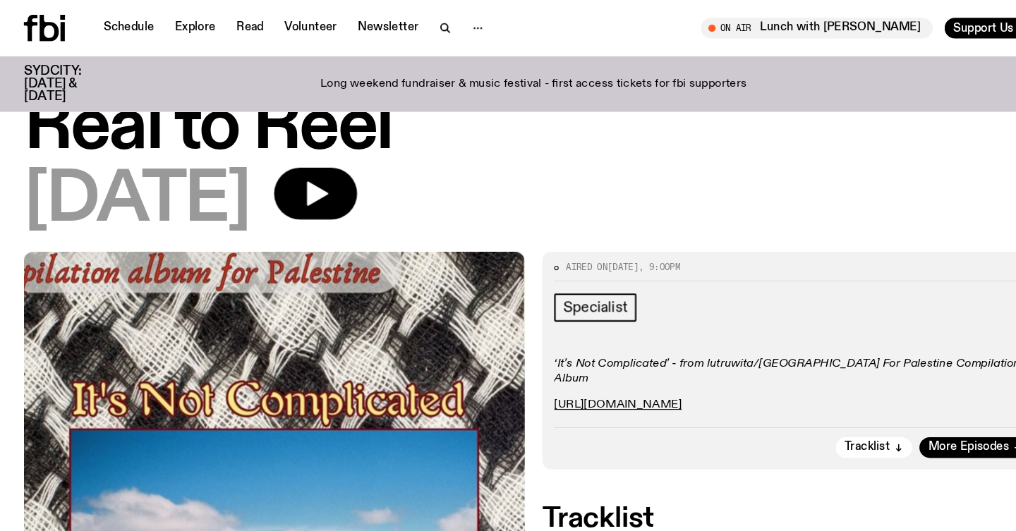
scroll to position [0, 0]
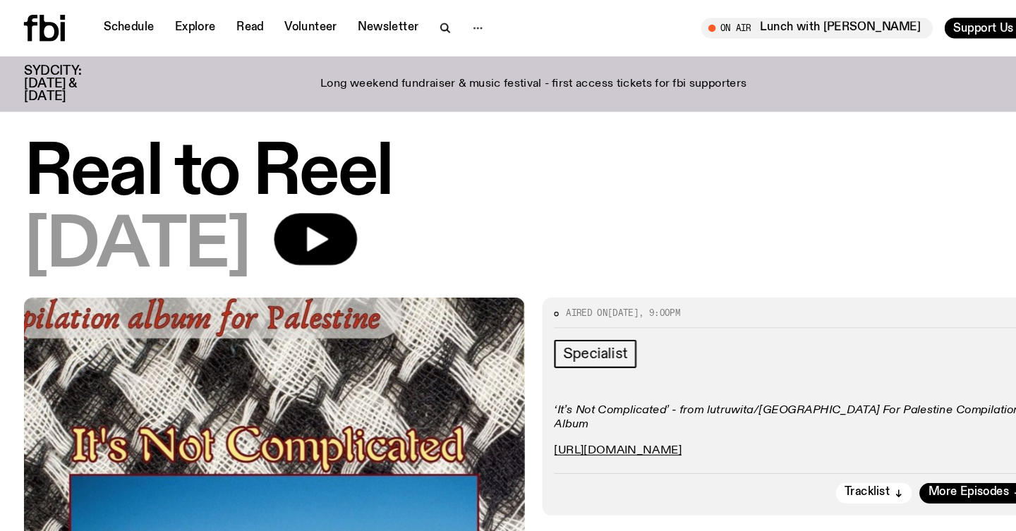
click at [441, 17] on div at bounding box center [455, 27] width 28 height 20
click at [423, 23] on icon "button" at bounding box center [424, 26] width 17 height 17
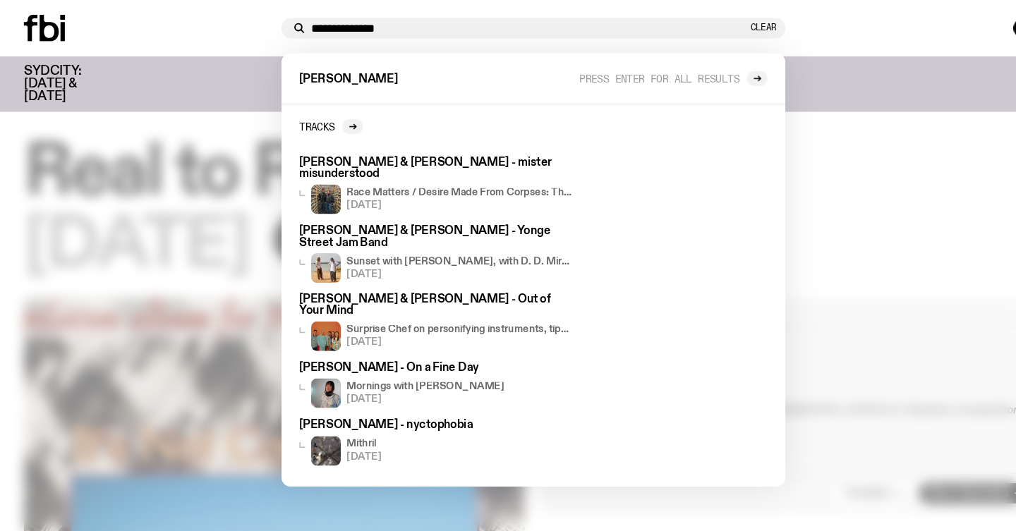
type input "**********"
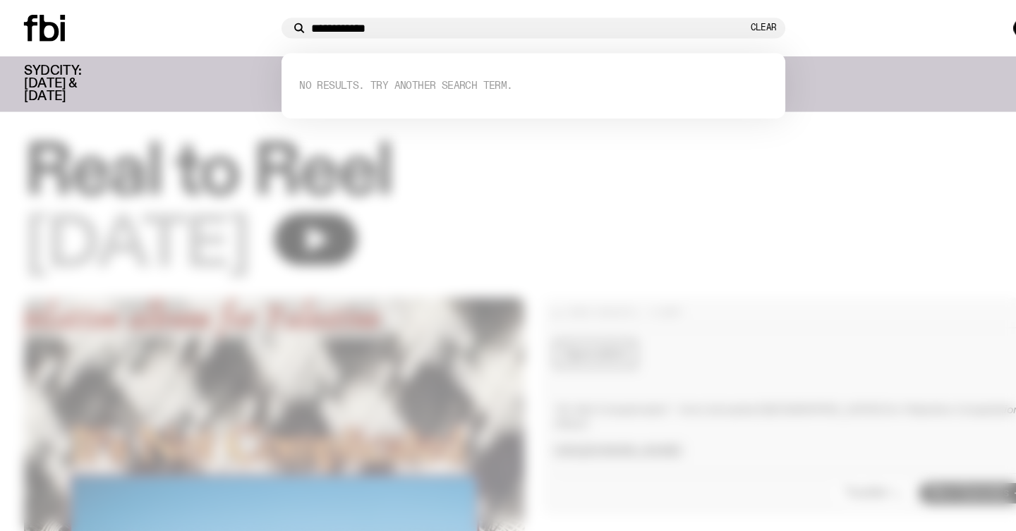
type input "**********"
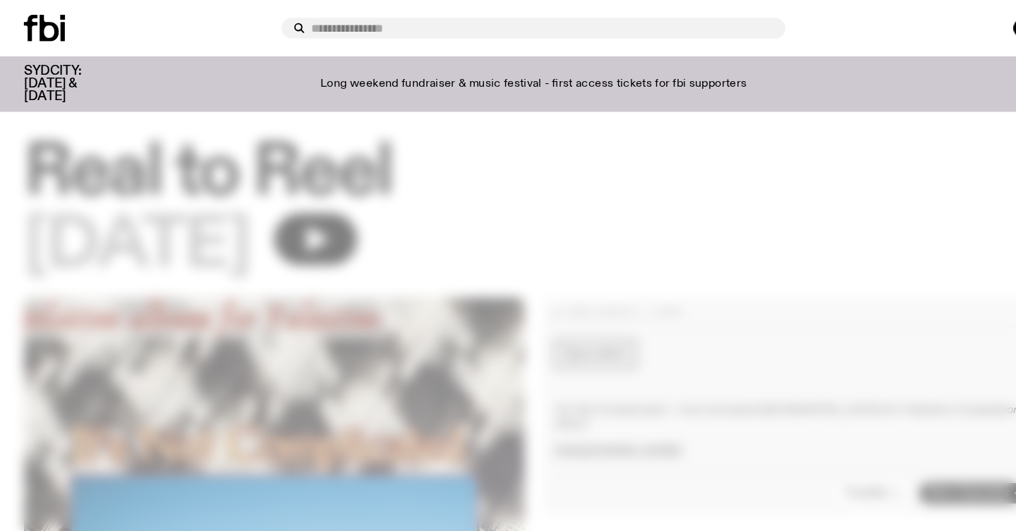
click at [490, 28] on input "text" at bounding box center [516, 27] width 440 height 12
click at [448, 178] on div at bounding box center [508, 265] width 1016 height 531
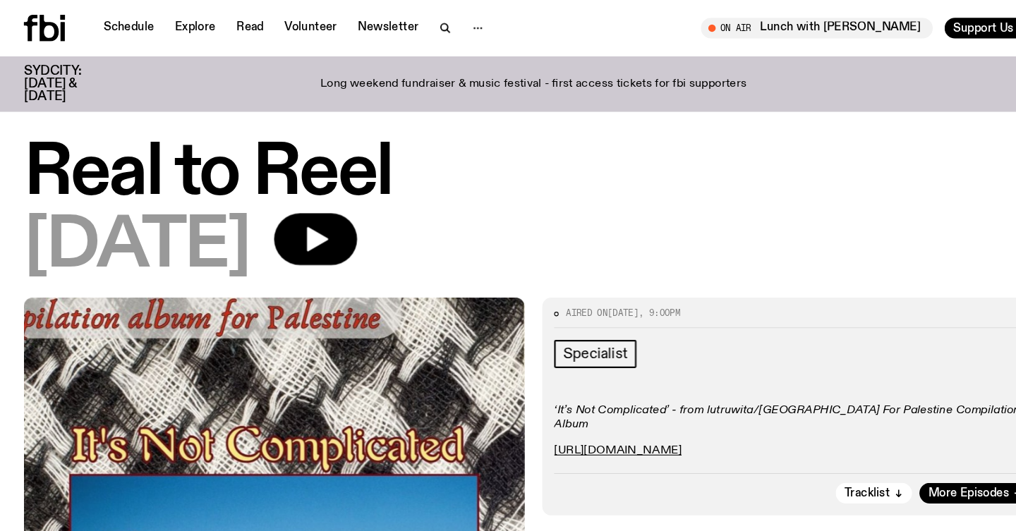
click at [284, 154] on h1 "Real to Reel" at bounding box center [508, 165] width 971 height 63
click at [222, 156] on h1 "Real to Reel" at bounding box center [508, 165] width 971 height 63
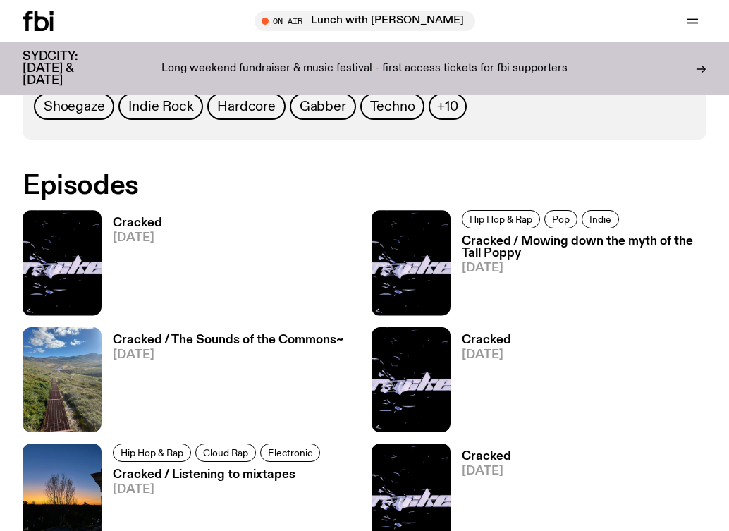
scroll to position [736, 0]
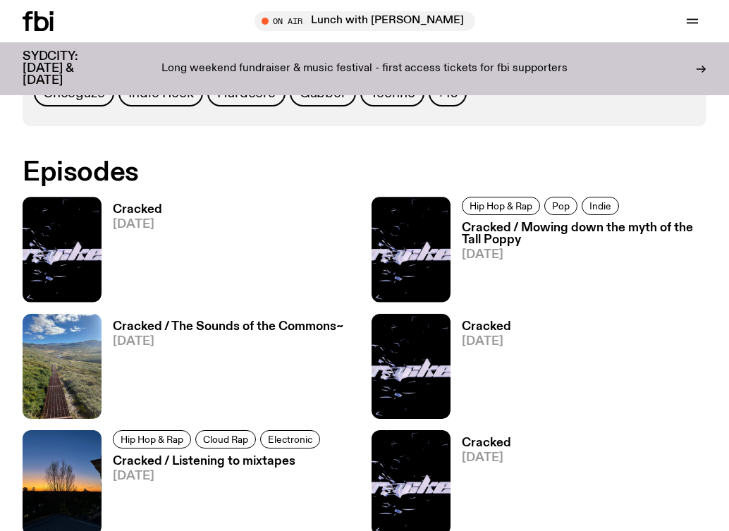
click at [140, 206] on h3 "Cracked" at bounding box center [137, 210] width 49 height 12
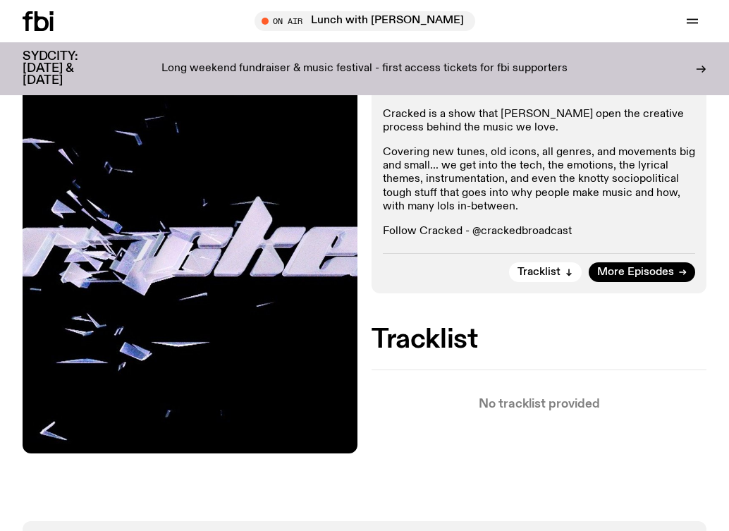
scroll to position [243, 0]
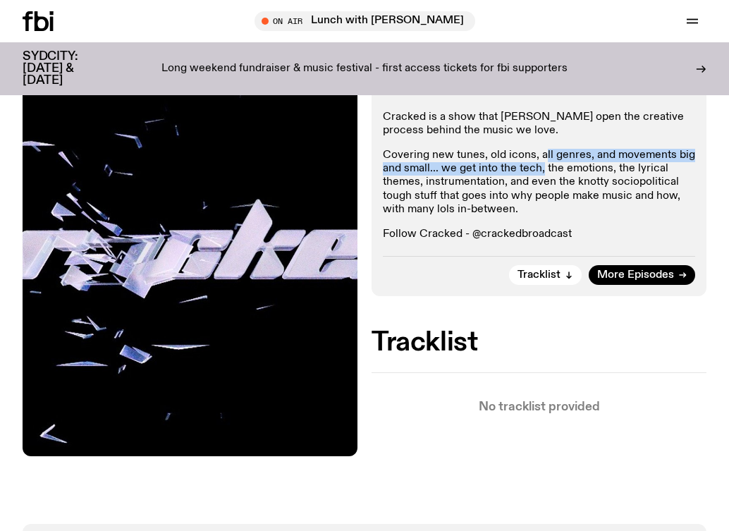
drag, startPoint x: 542, startPoint y: 154, endPoint x: 542, endPoint y: 174, distance: 19.0
click at [542, 174] on p "Covering new tunes, old icons, all genres, and movements big and small... we ge…" at bounding box center [539, 183] width 313 height 68
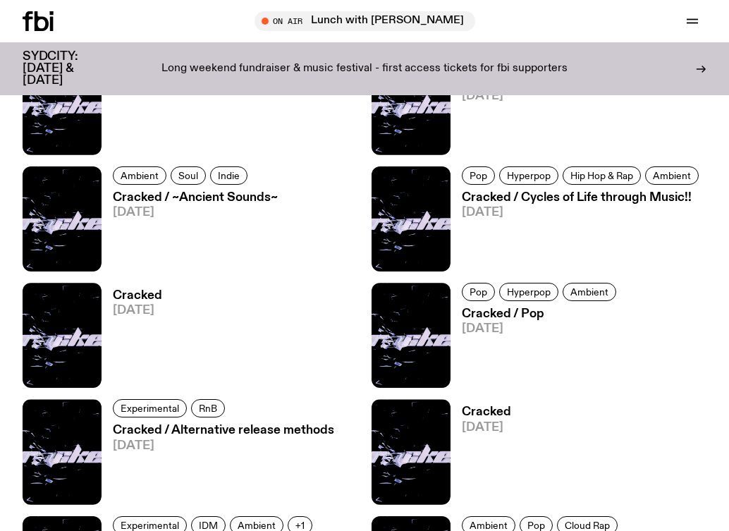
scroll to position [2085, 0]
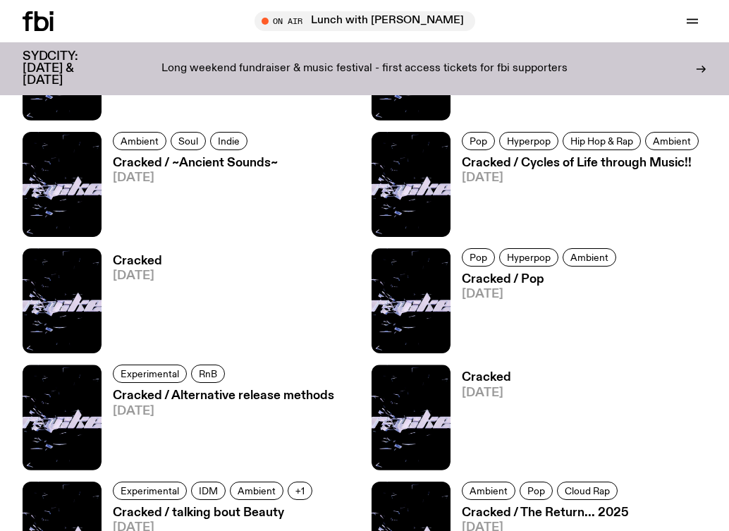
click at [253, 167] on h3 "Cracked / ~Ancient Sounds~" at bounding box center [195, 163] width 165 height 12
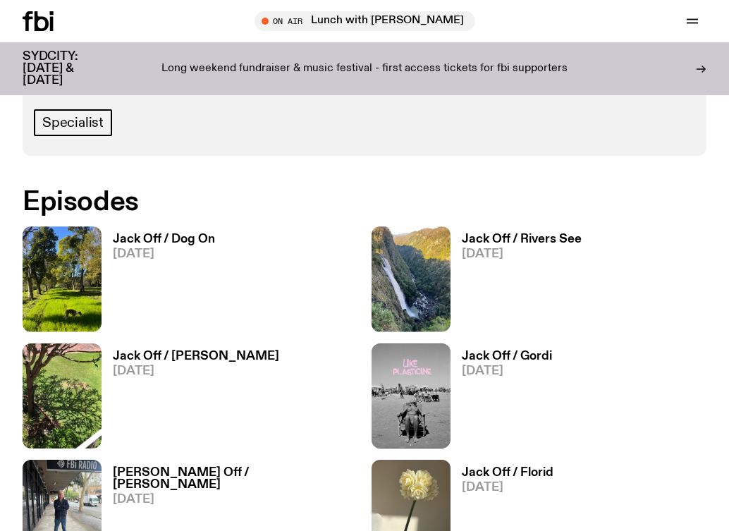
scroll to position [631, 0]
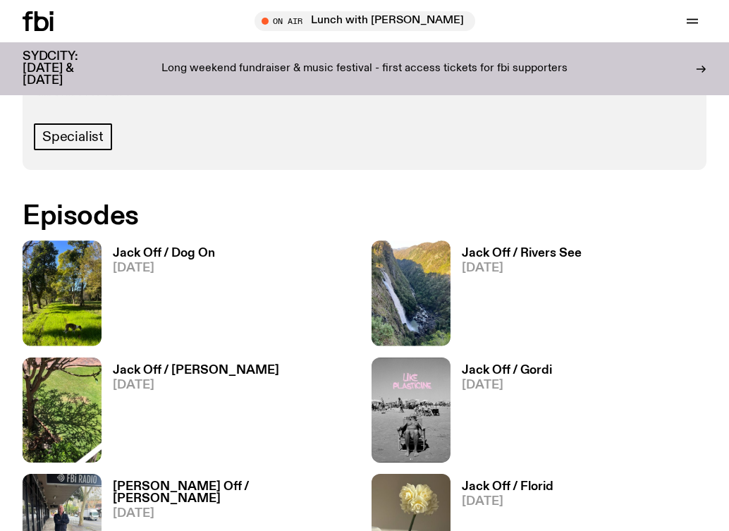
click at [162, 251] on h3 "Jack Off / Dog On" at bounding box center [164, 254] width 102 height 12
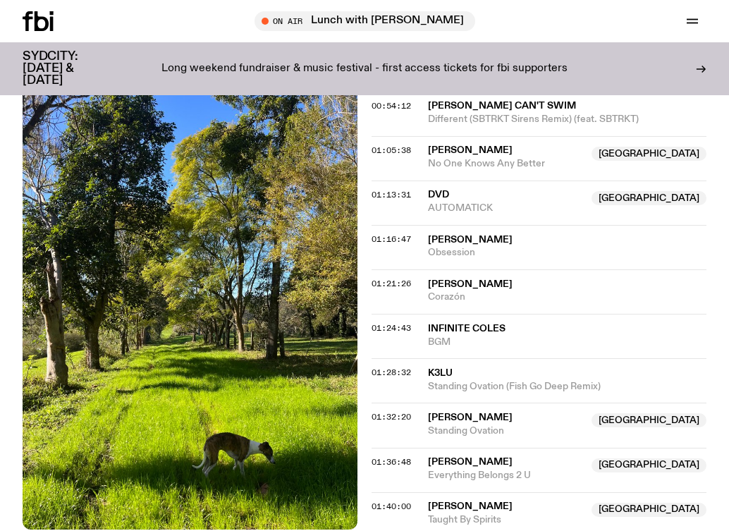
scroll to position [1251, 0]
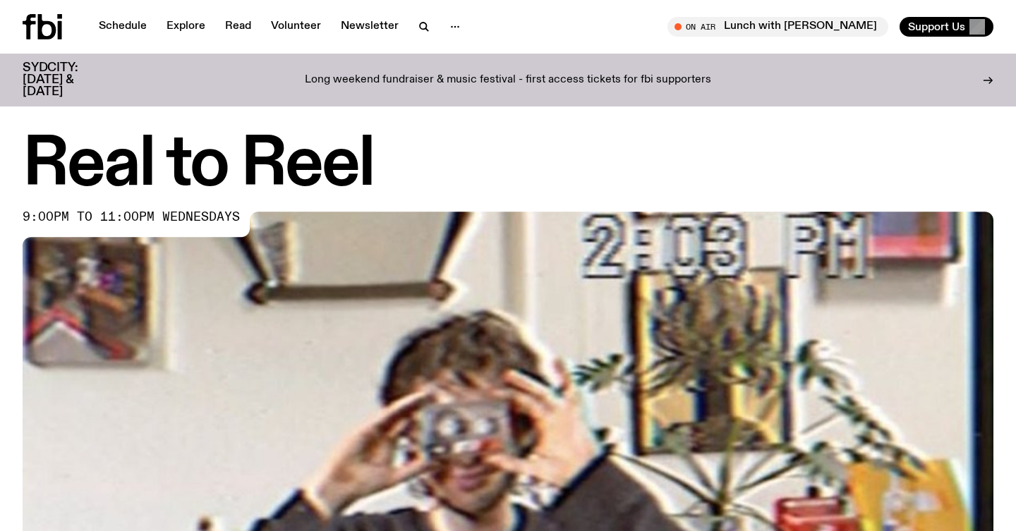
click at [1015, 169] on div "Real to Reel 9:00pm to 11:00pm wednesdays" at bounding box center [508, 446] width 1016 height 624
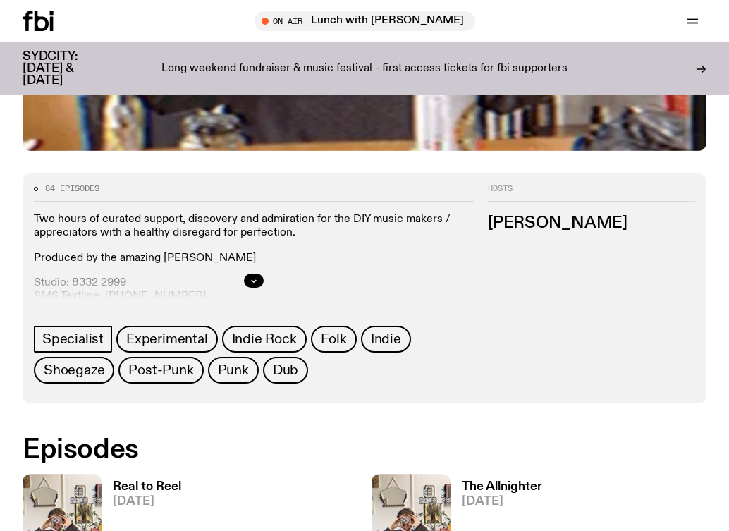
scroll to position [336, 0]
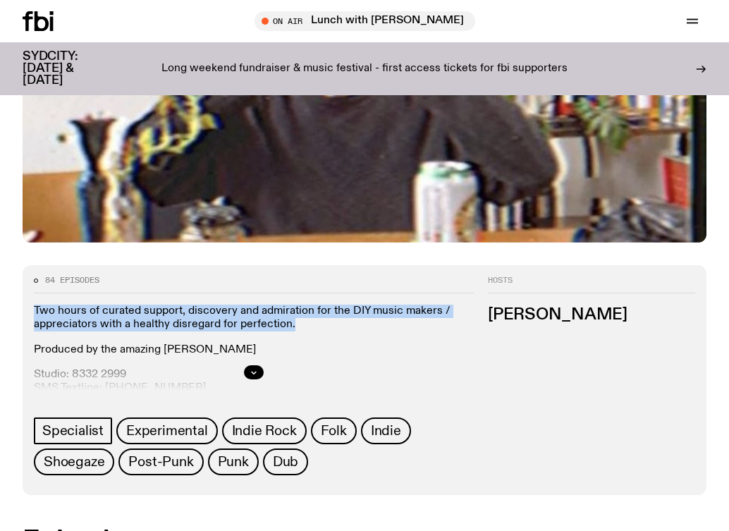
drag, startPoint x: 298, startPoint y: 325, endPoint x: 31, endPoint y: 307, distance: 267.9
click at [31, 308] on div "84 episodes Two hours of curated support, discovery and admiration for the DIY …" at bounding box center [248, 376] width 451 height 199
copy p "Two hours of curated support, discovery and admiration for the DIY music makers…"
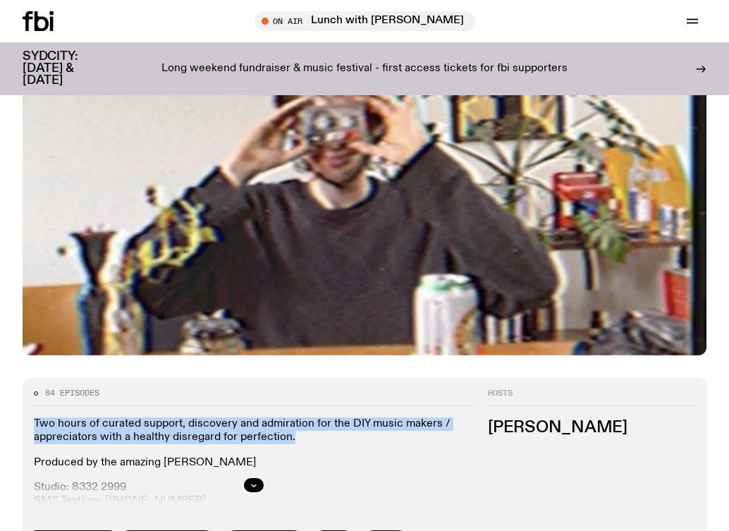
scroll to position [0, 0]
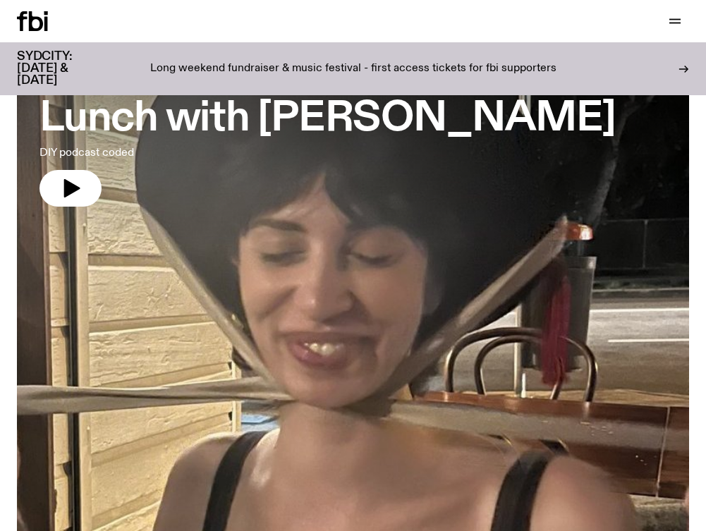
scroll to position [297, 0]
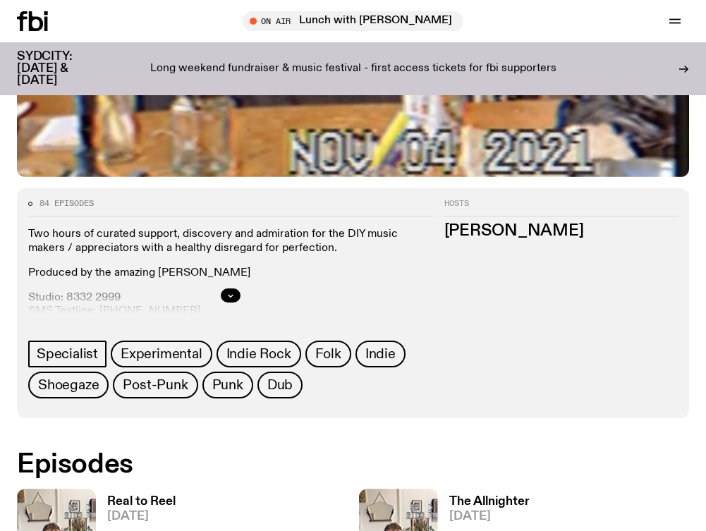
scroll to position [569, 0]
